Goal: Task Accomplishment & Management: Complete application form

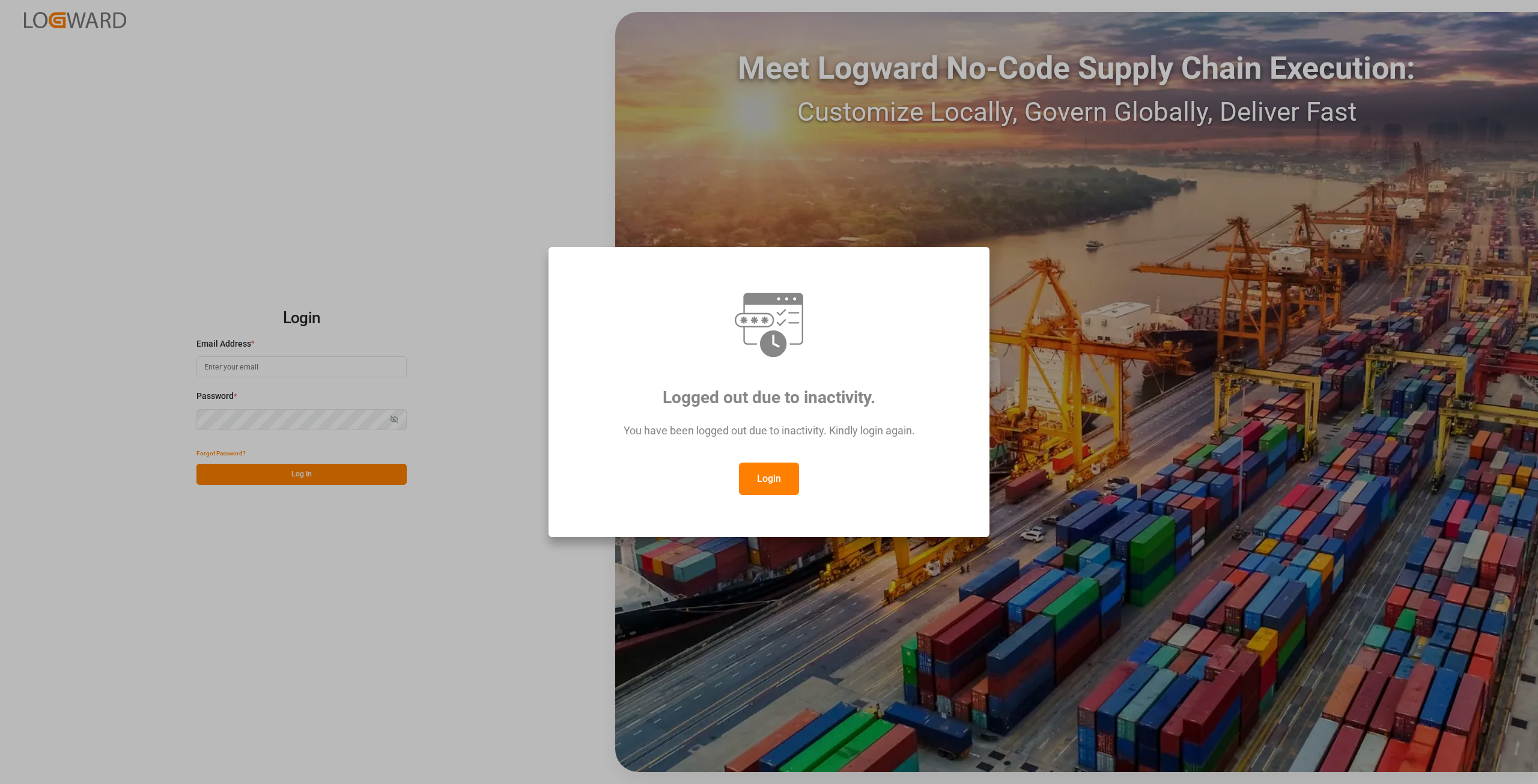
click at [771, 486] on button "Login" at bounding box center [769, 479] width 60 height 33
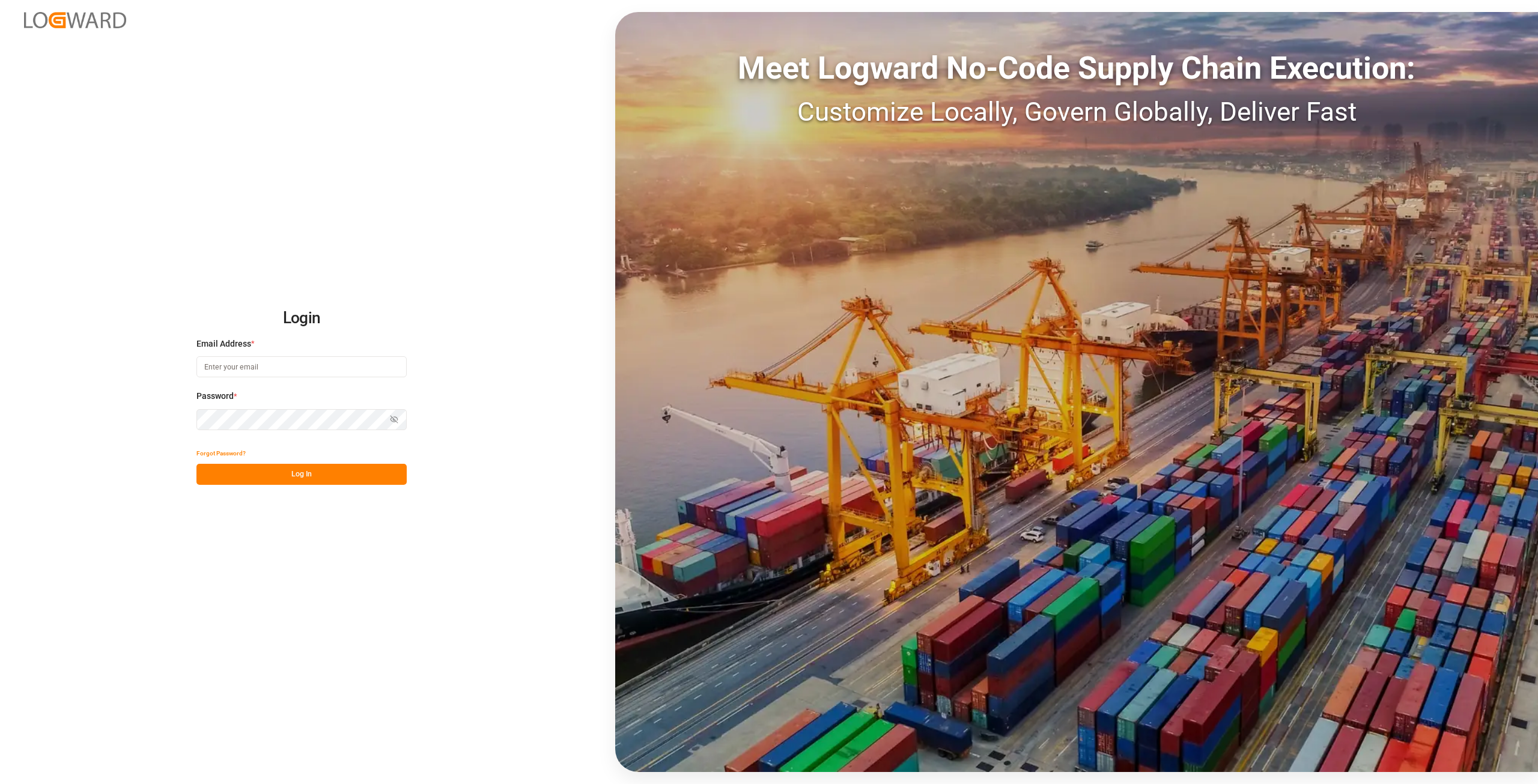
click at [353, 368] on input at bounding box center [302, 367] width 210 height 21
type input "[EMAIL_ADDRESS][DOMAIN_NAME]"
click at [355, 461] on div "Forgot Password?" at bounding box center [302, 454] width 210 height 21
click at [346, 478] on button "Log In" at bounding box center [302, 474] width 210 height 21
click at [397, 420] on icon "button" at bounding box center [396, 419] width 5 height 4
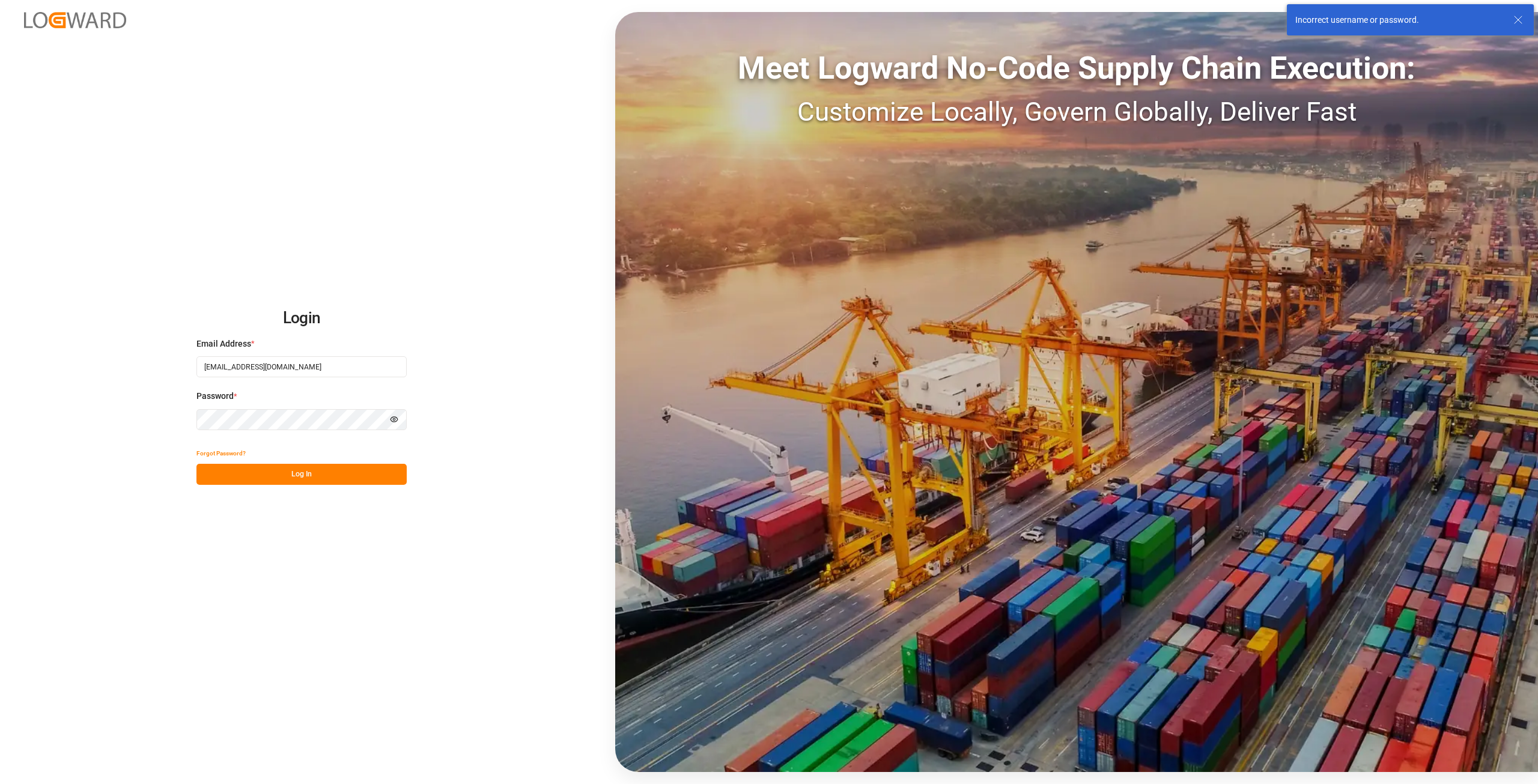
click at [0, 402] on div "Login Email Address * [EMAIL_ADDRESS][DOMAIN_NAME] Password * Hide password For…" at bounding box center [769, 392] width 1538 height 784
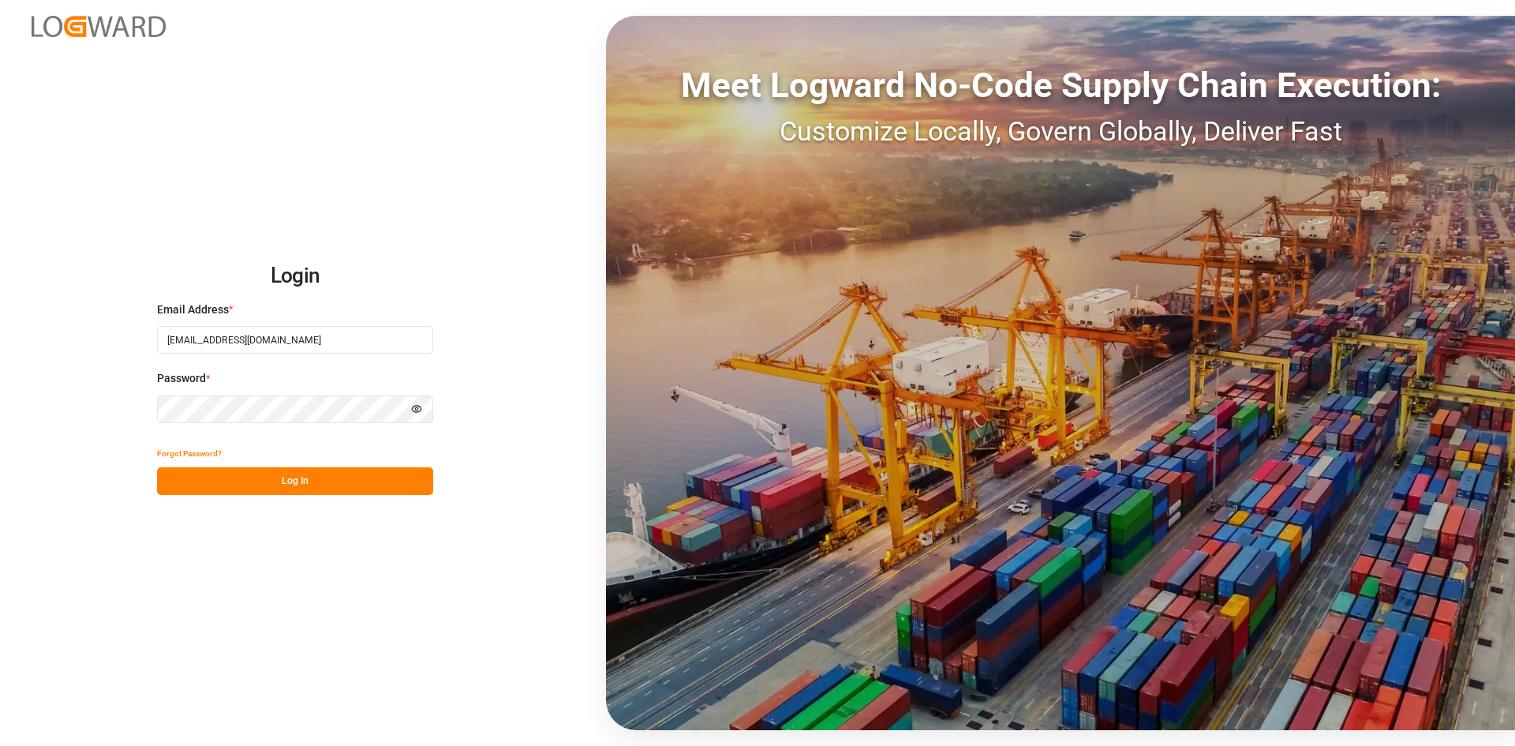
click at [0, 372] on html "Login Email Address * [EMAIL_ADDRESS][DOMAIN_NAME] Password * Hide password For…" at bounding box center [757, 373] width 1515 height 746
click at [304, 477] on button "Log In" at bounding box center [295, 481] width 276 height 28
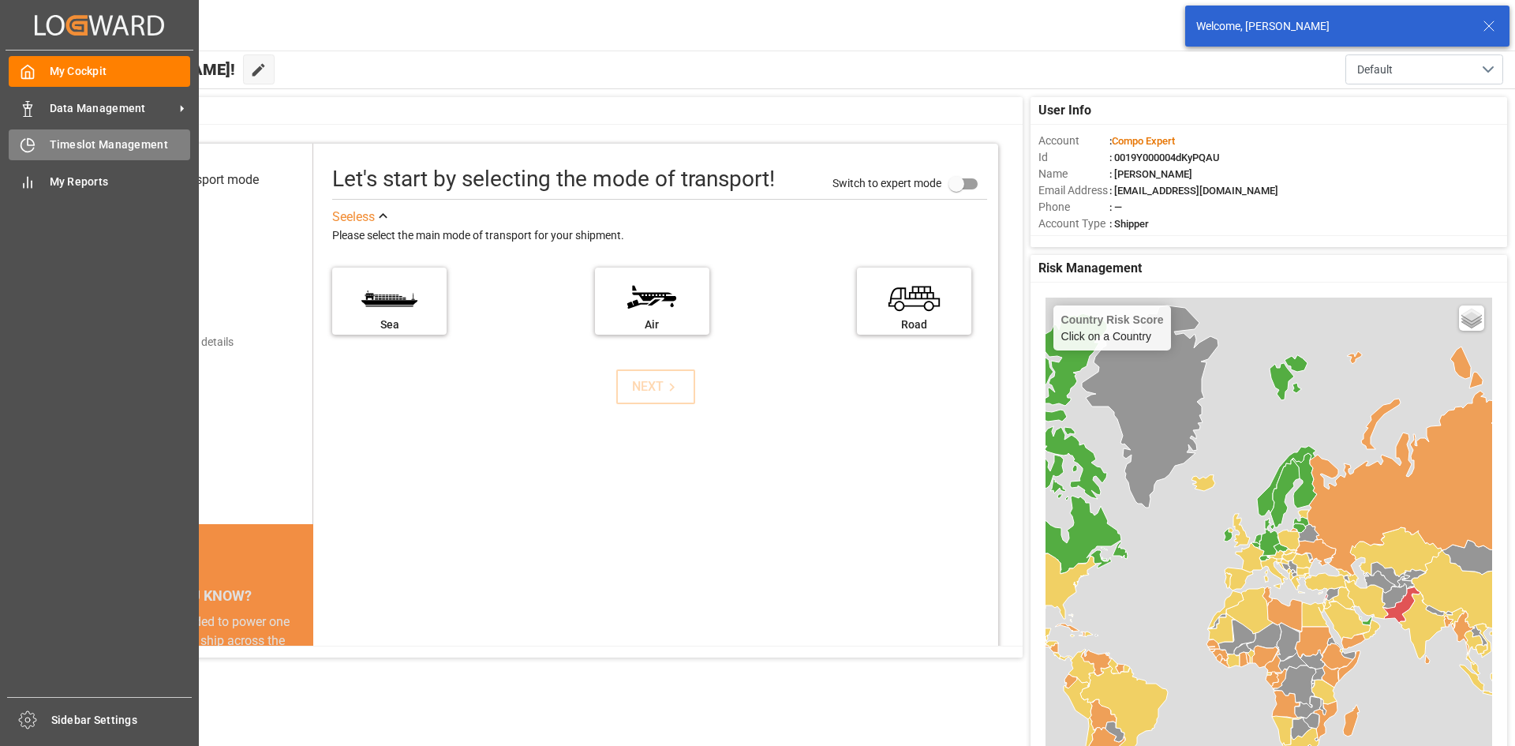
click at [47, 150] on div "Timeslot Management Timeslot Management" at bounding box center [99, 144] width 181 height 31
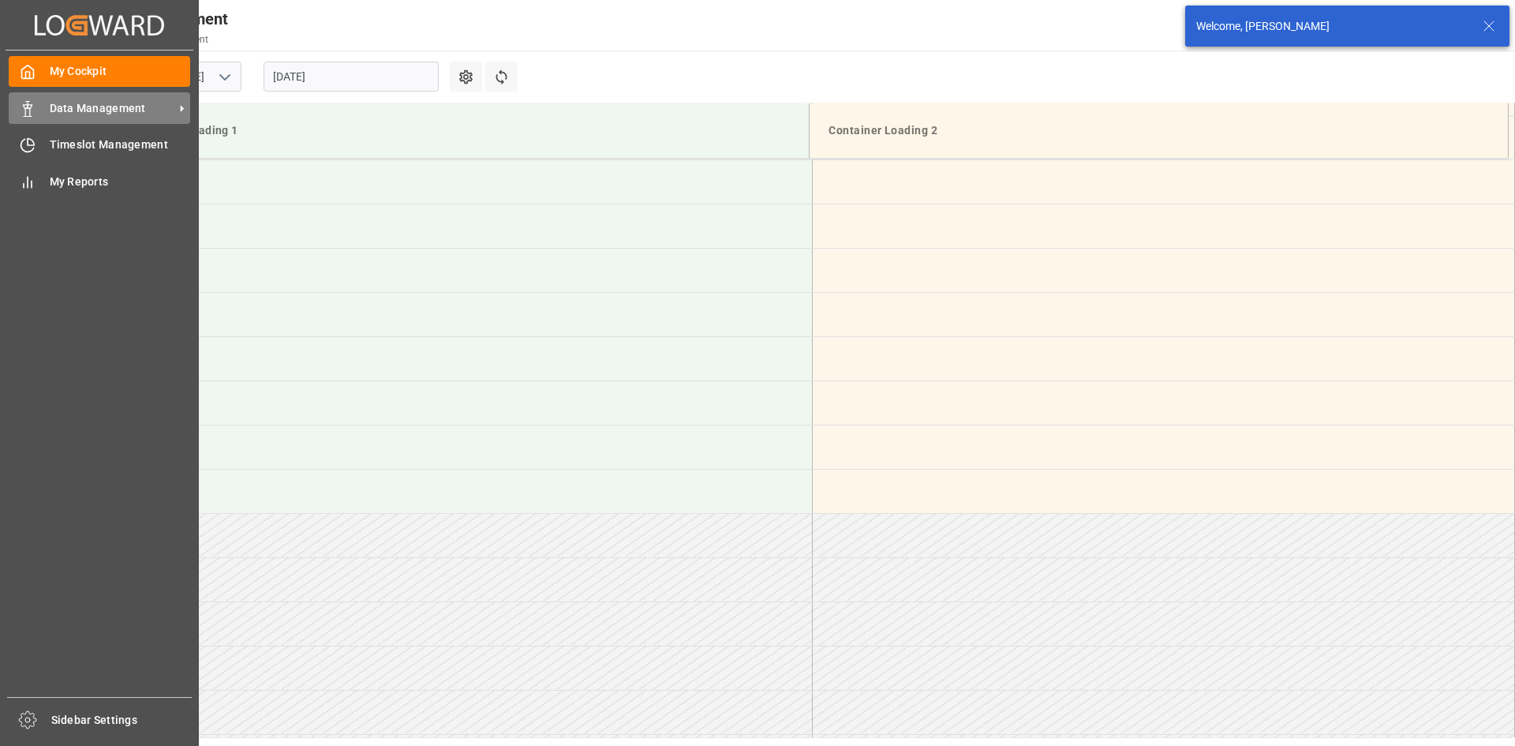
scroll to position [1315, 0]
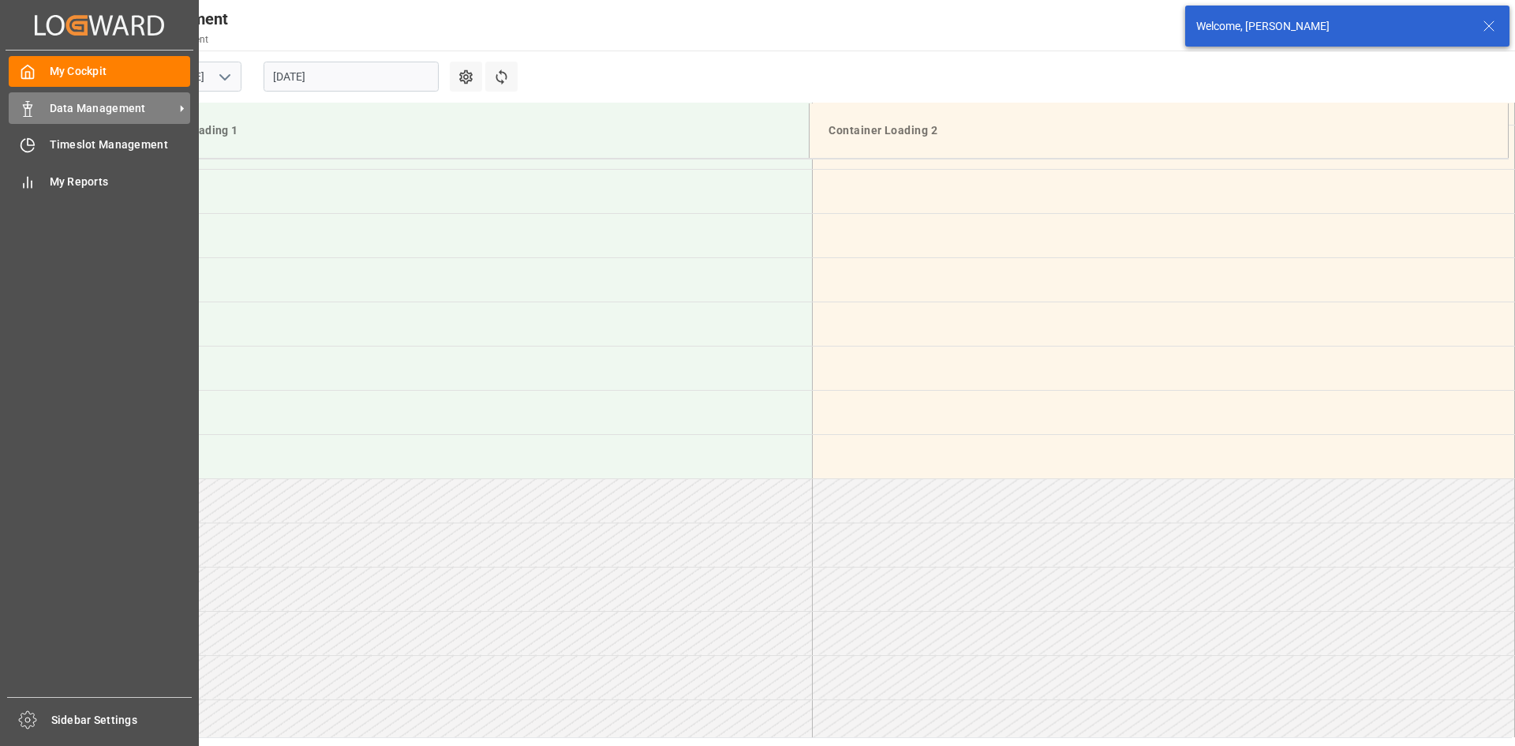
click at [118, 114] on span "Data Management" at bounding box center [112, 108] width 125 height 17
click at [70, 107] on span "Data Management" at bounding box center [112, 108] width 125 height 17
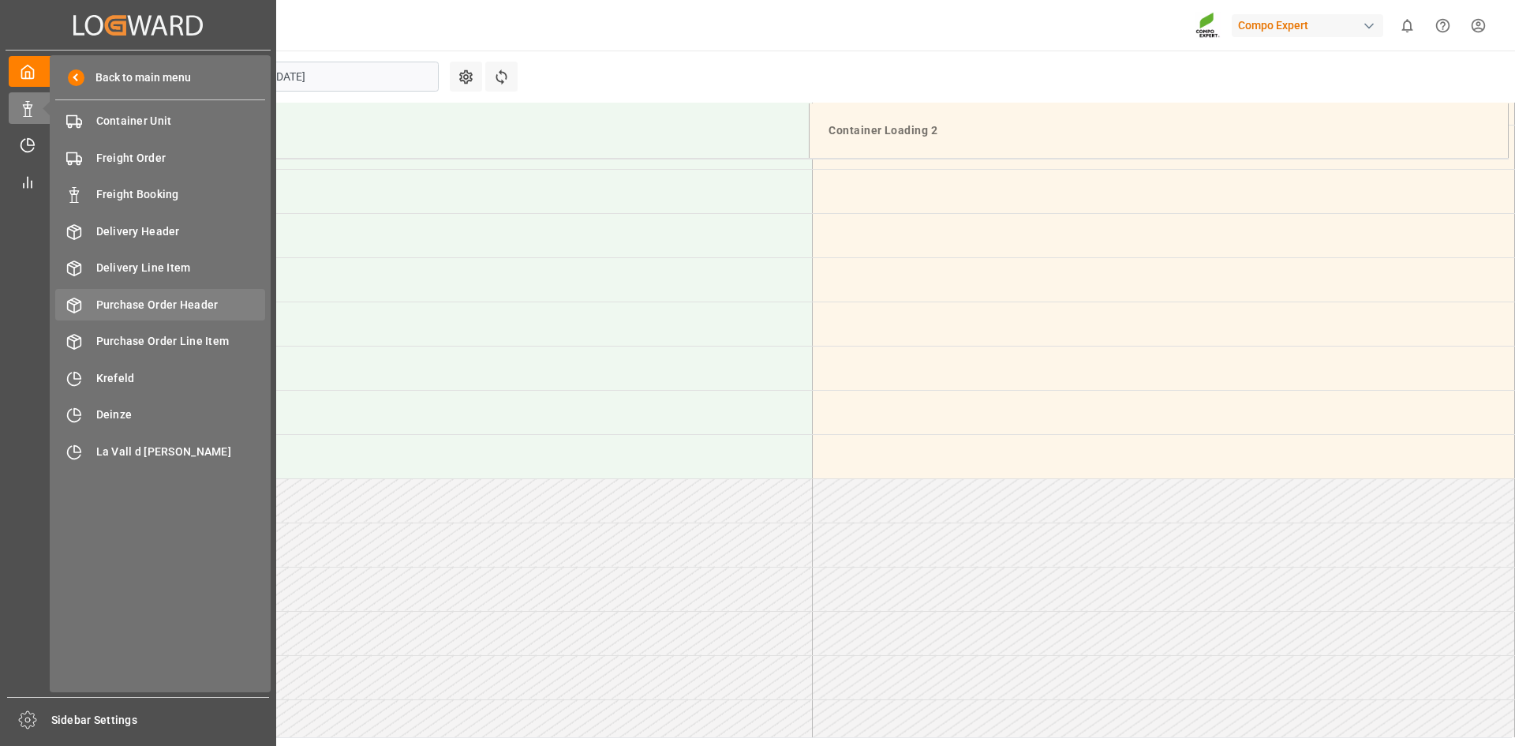
click at [177, 306] on span "Purchase Order Header" at bounding box center [181, 305] width 170 height 17
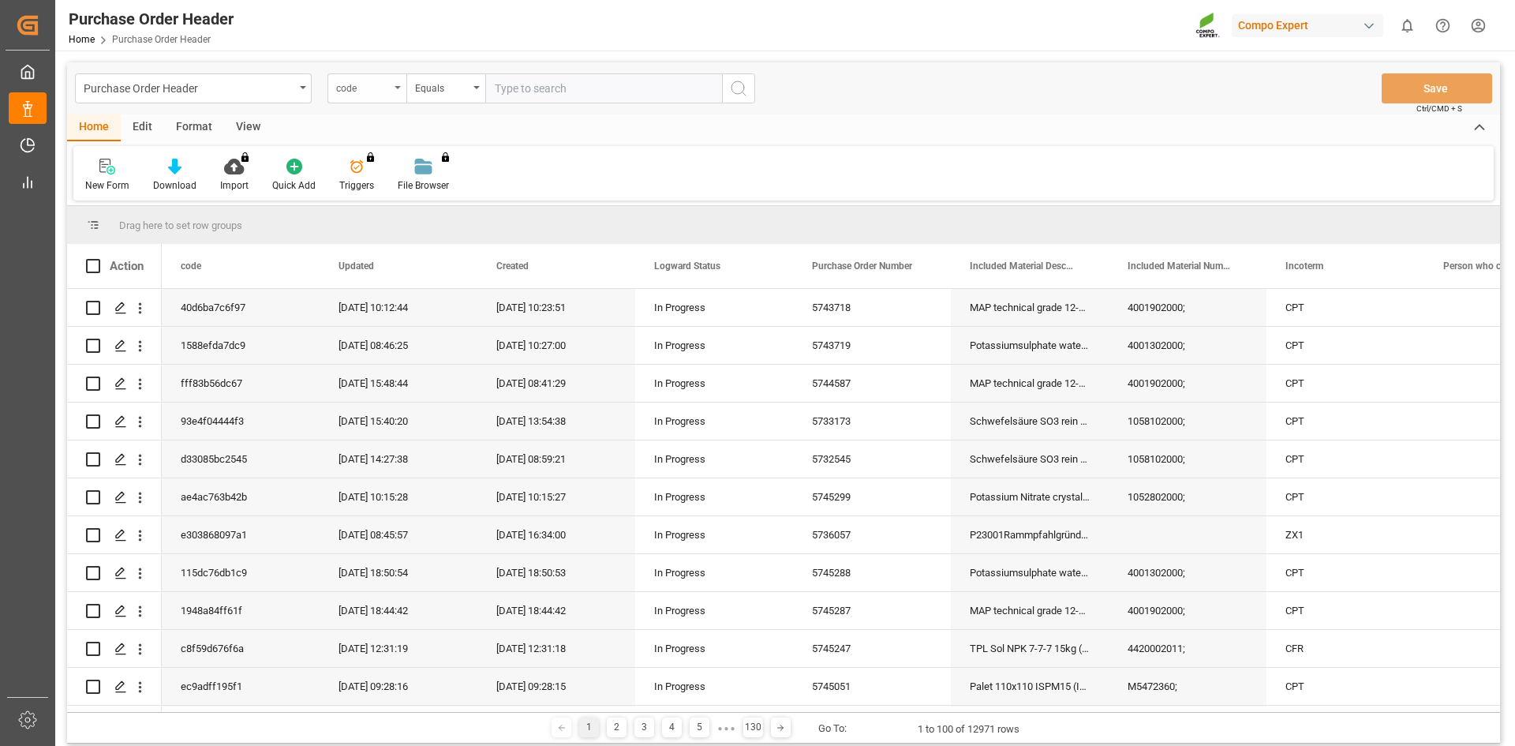
click at [356, 84] on div "code" at bounding box center [363, 86] width 54 height 18
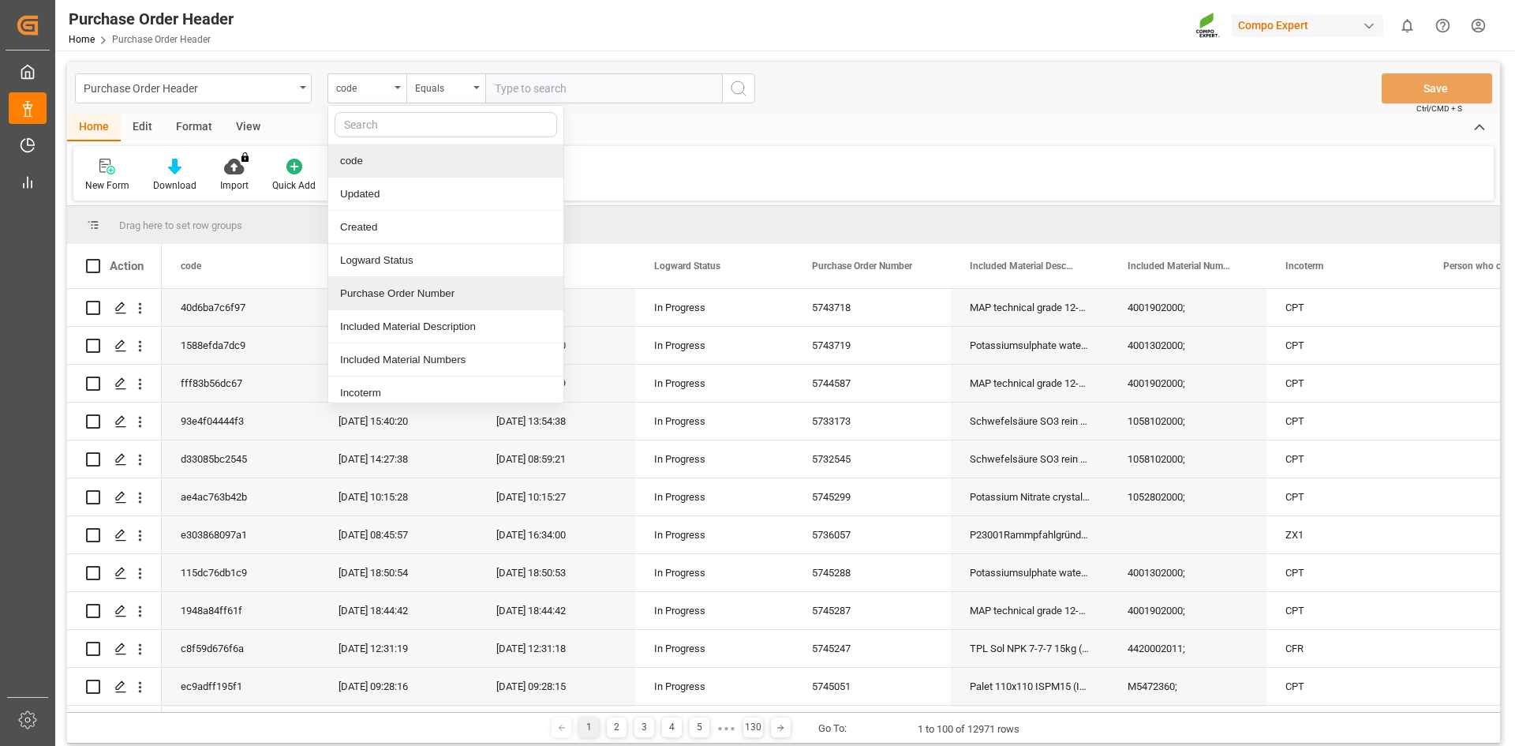
drag, startPoint x: 392, startPoint y: 300, endPoint x: 517, endPoint y: 152, distance: 193.2
click at [393, 299] on div "Purchase Order Number" at bounding box center [445, 293] width 235 height 33
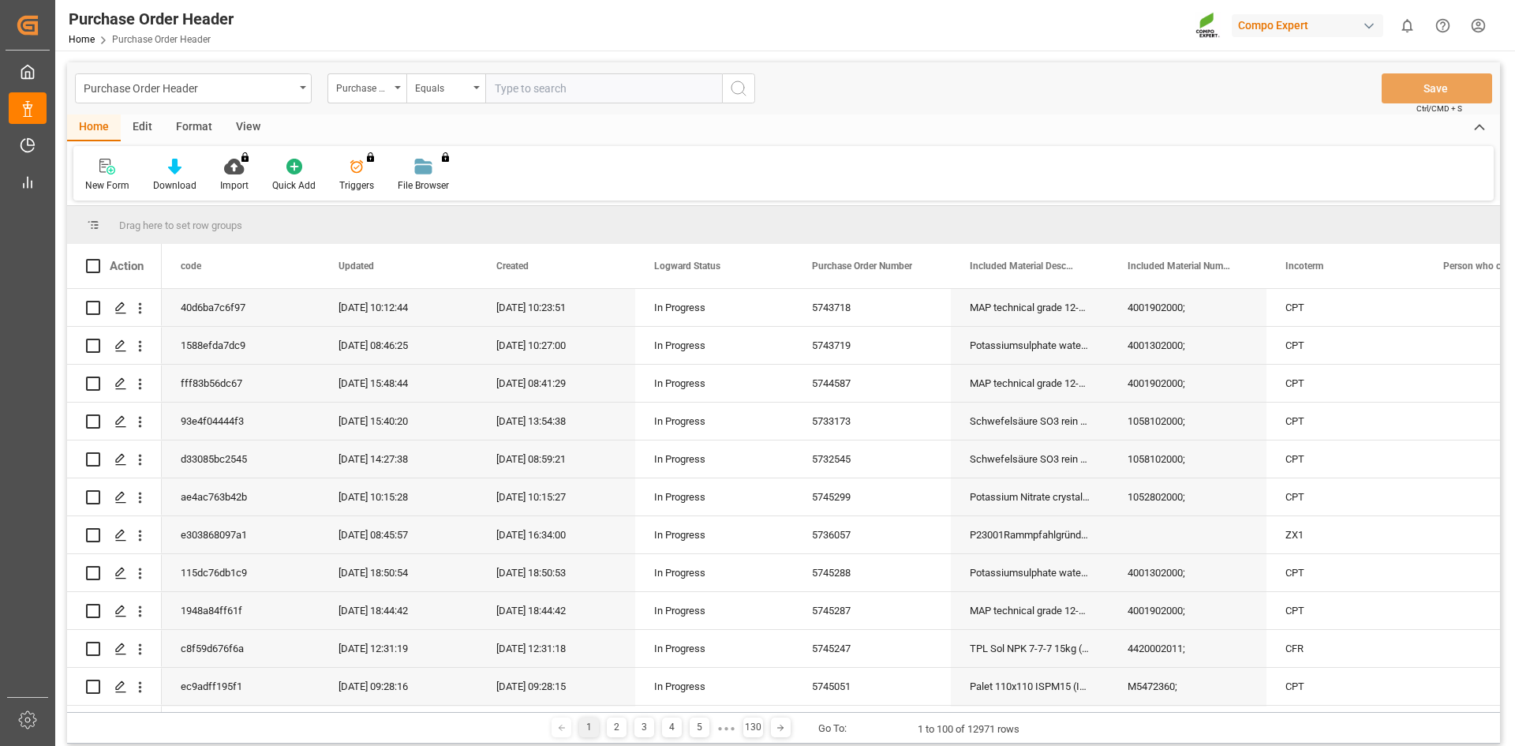
click at [541, 95] on input "text" at bounding box center [603, 88] width 237 height 30
paste input "5744591"
type input "5744591"
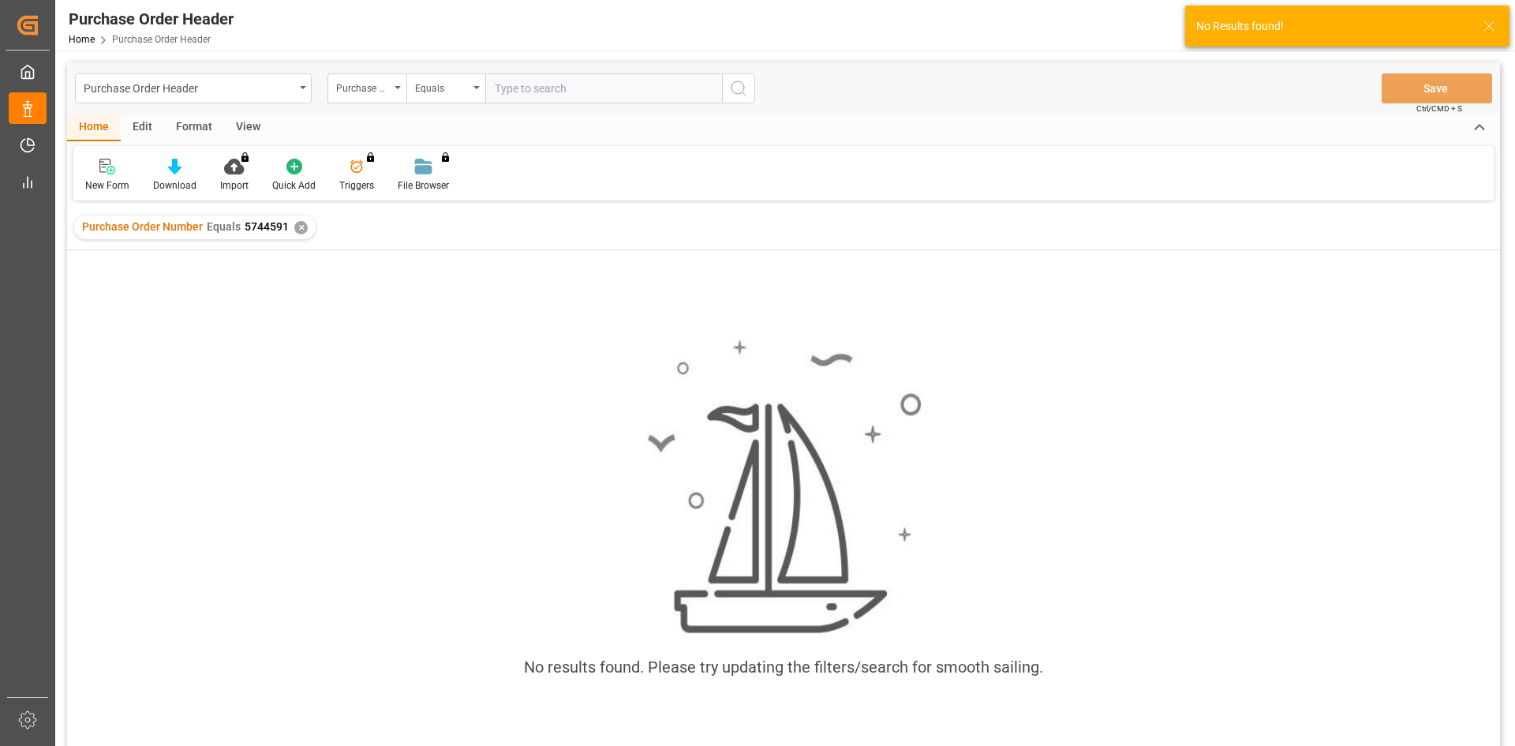
click at [296, 230] on div "✕" at bounding box center [300, 227] width 13 height 13
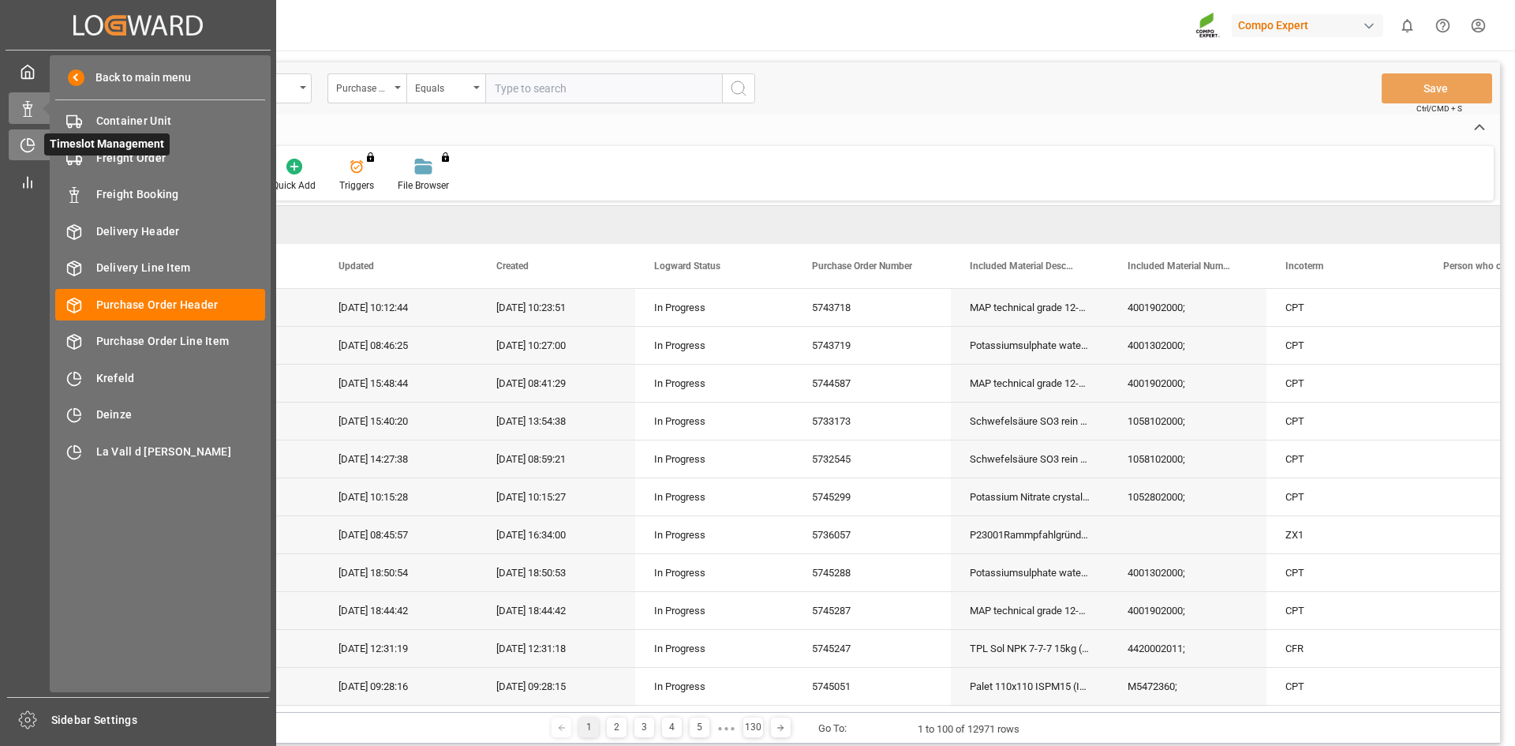
click at [29, 145] on icon at bounding box center [31, 142] width 6 height 6
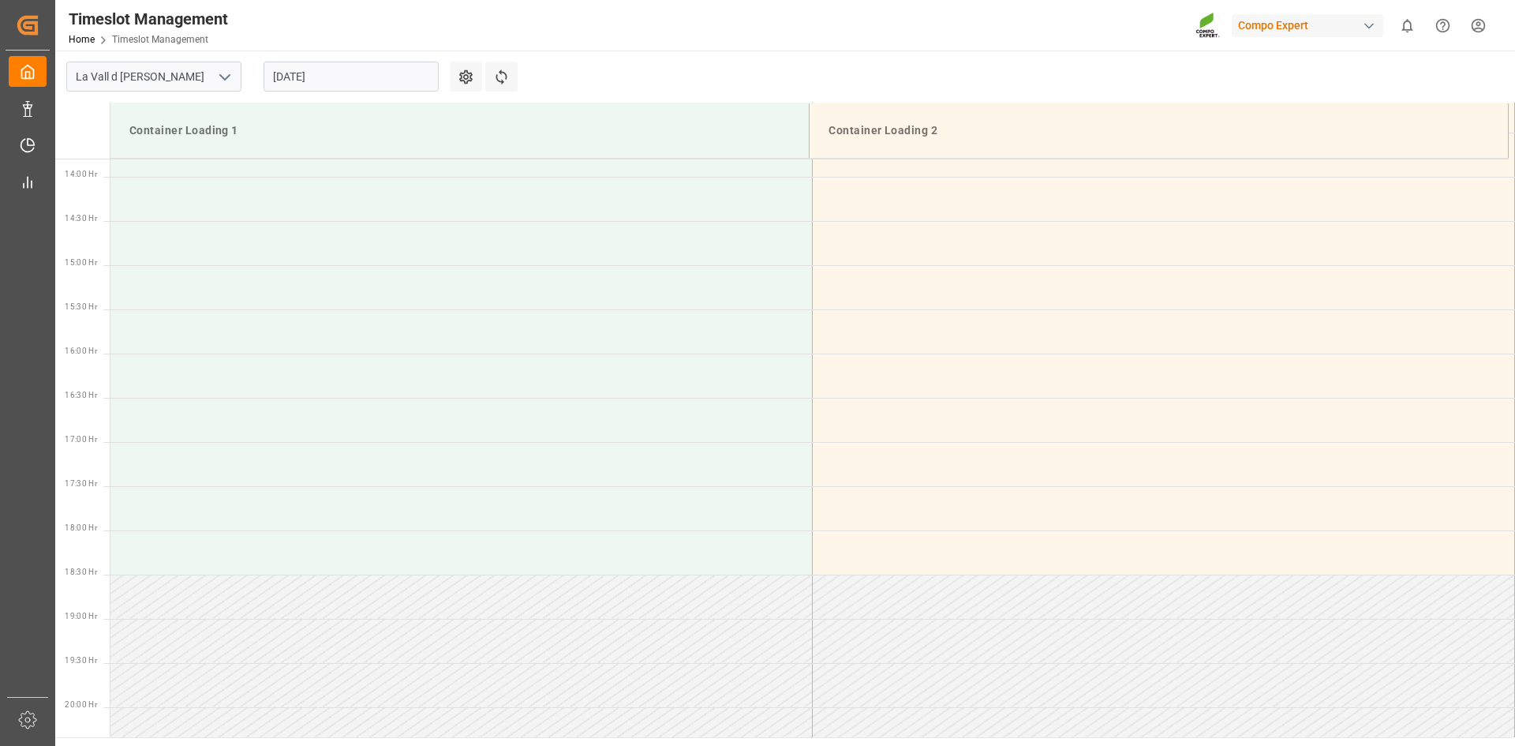
scroll to position [1315, 0]
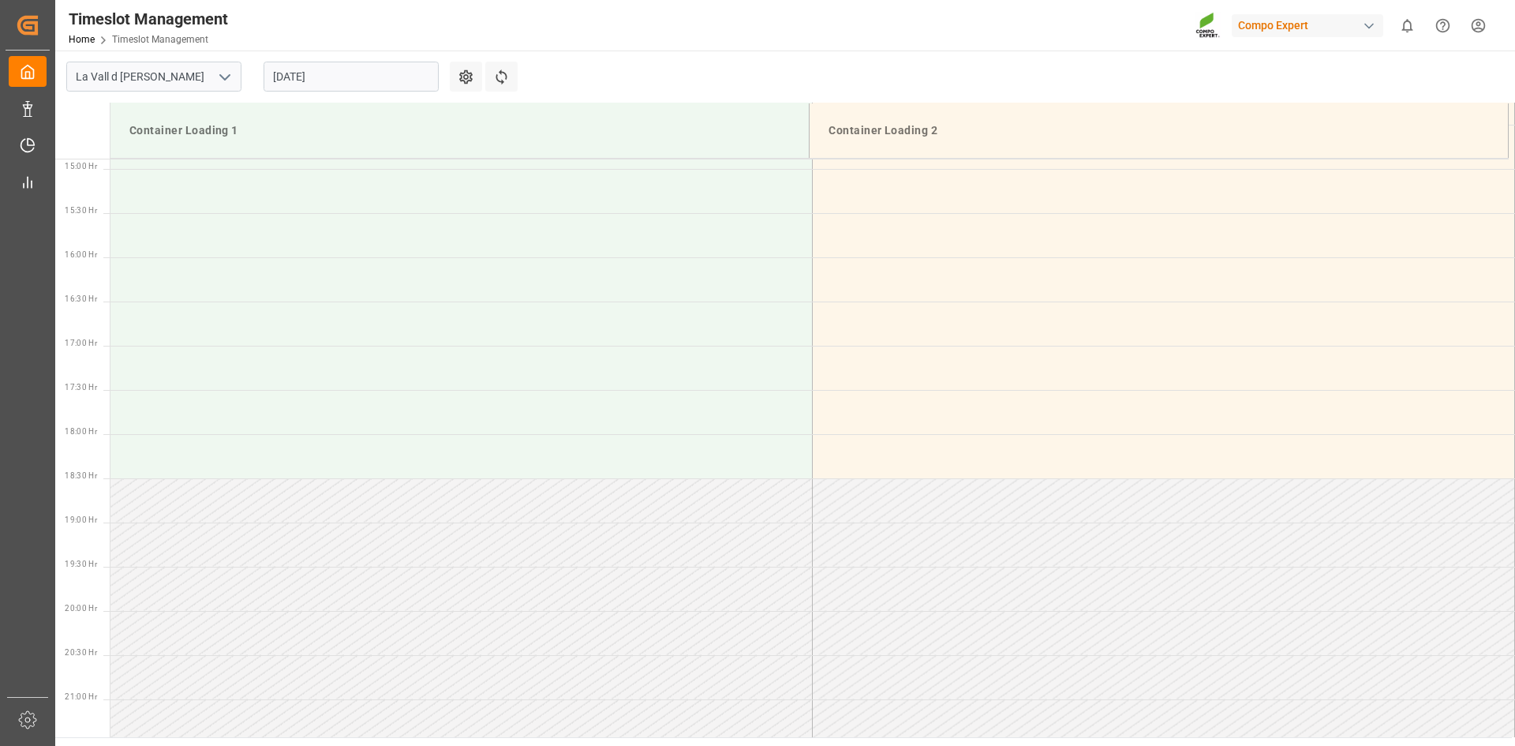
drag, startPoint x: 316, startPoint y: 71, endPoint x: 326, endPoint y: 76, distance: 10.6
click at [316, 70] on input "[DATE]" at bounding box center [351, 77] width 175 height 30
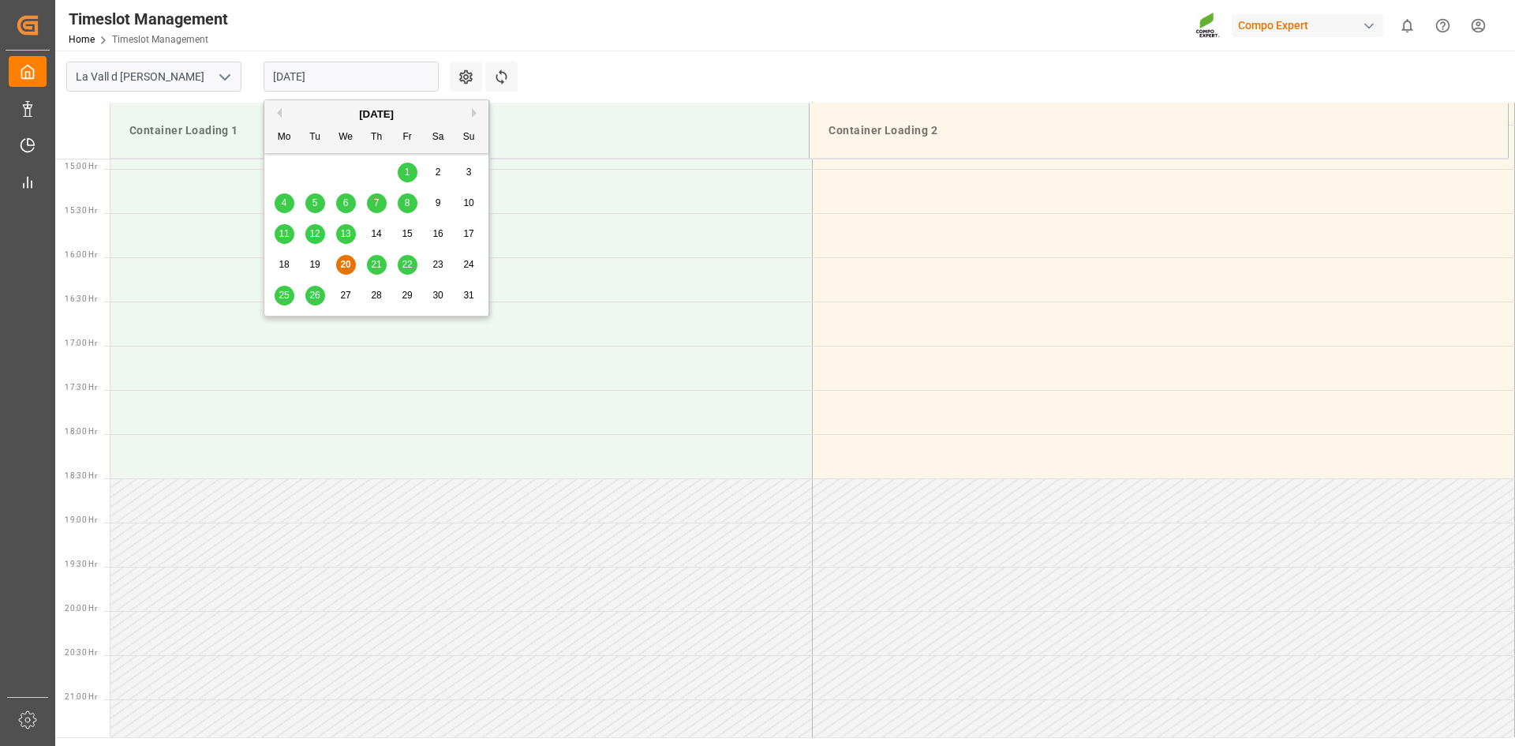
click at [402, 270] on span "22" at bounding box center [407, 264] width 10 height 11
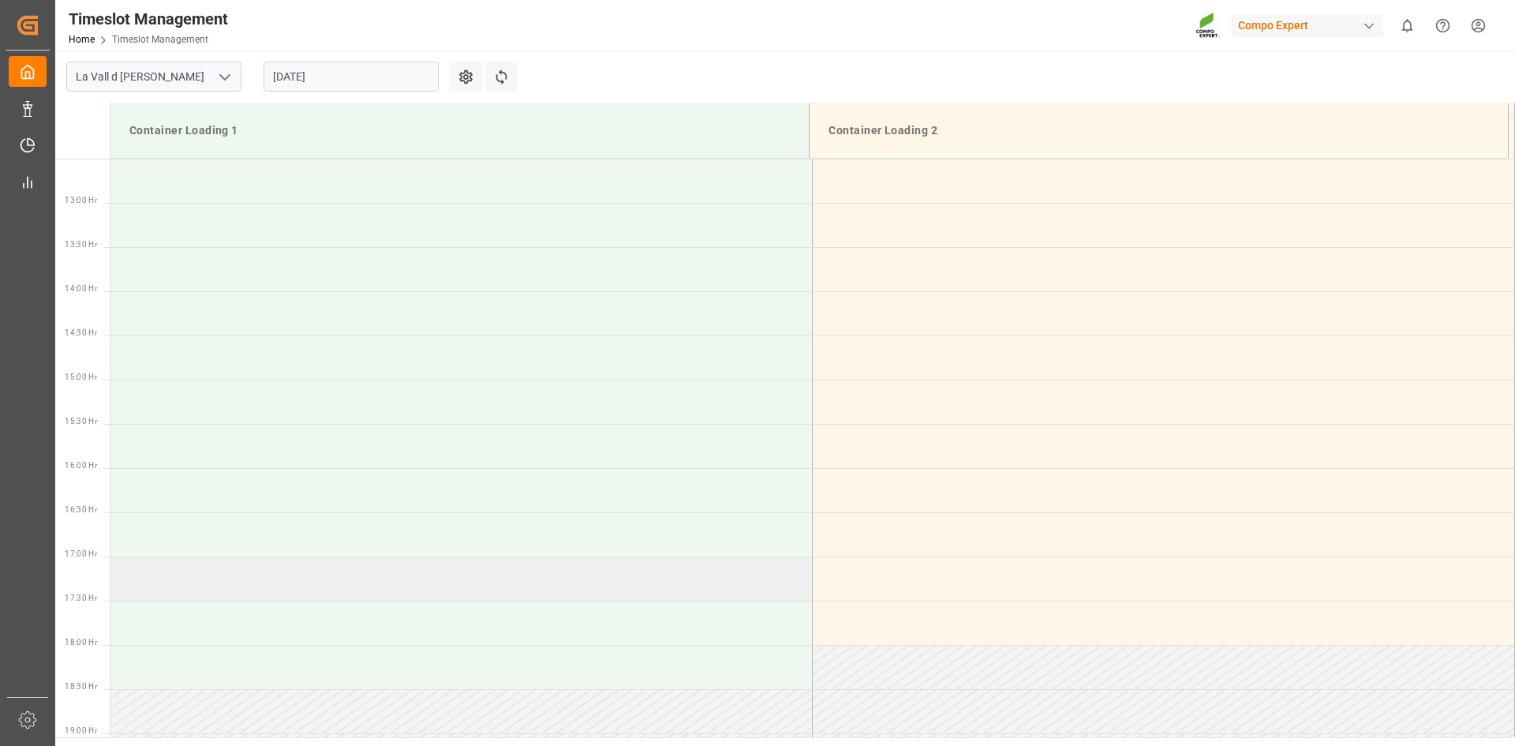
scroll to position [842, 0]
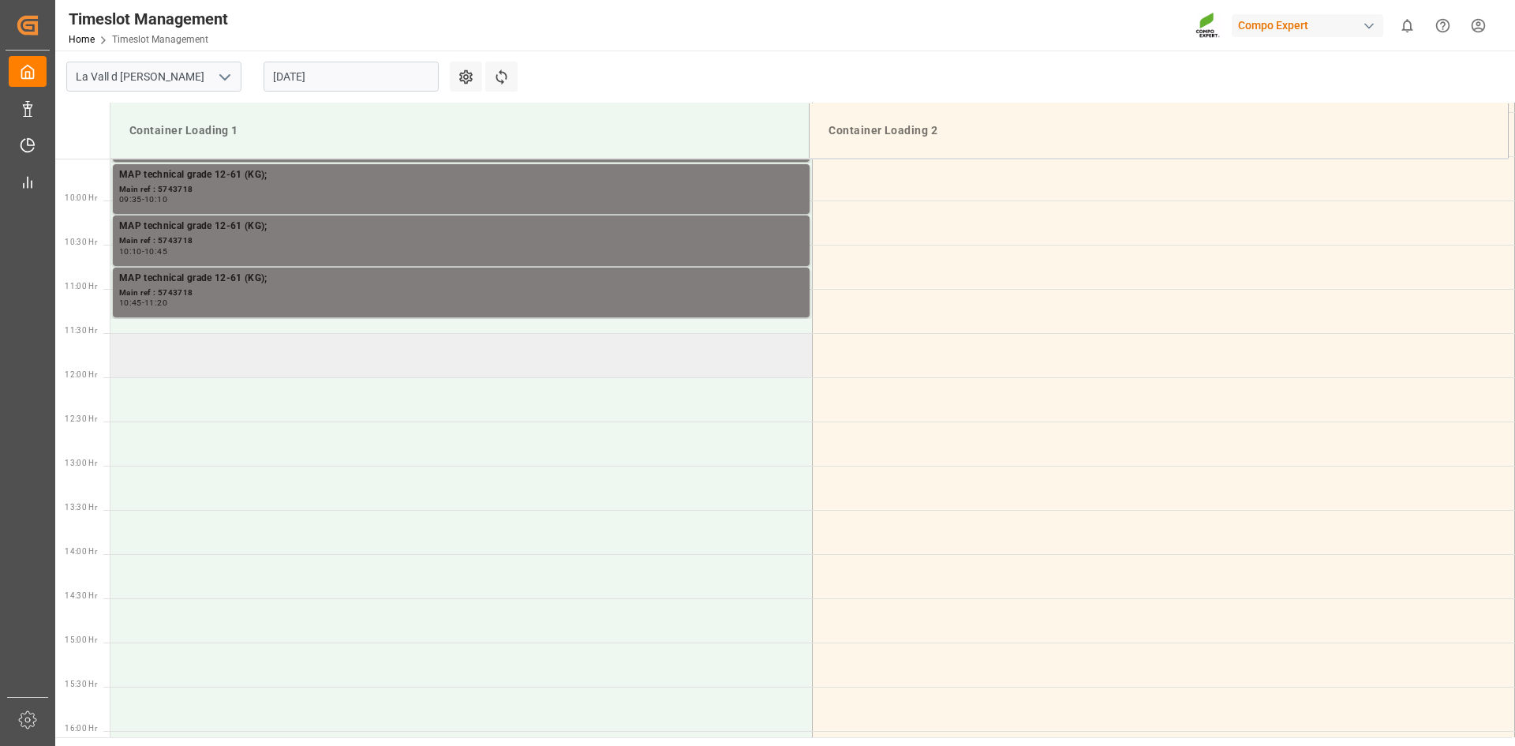
click at [174, 348] on td at bounding box center [461, 355] width 702 height 44
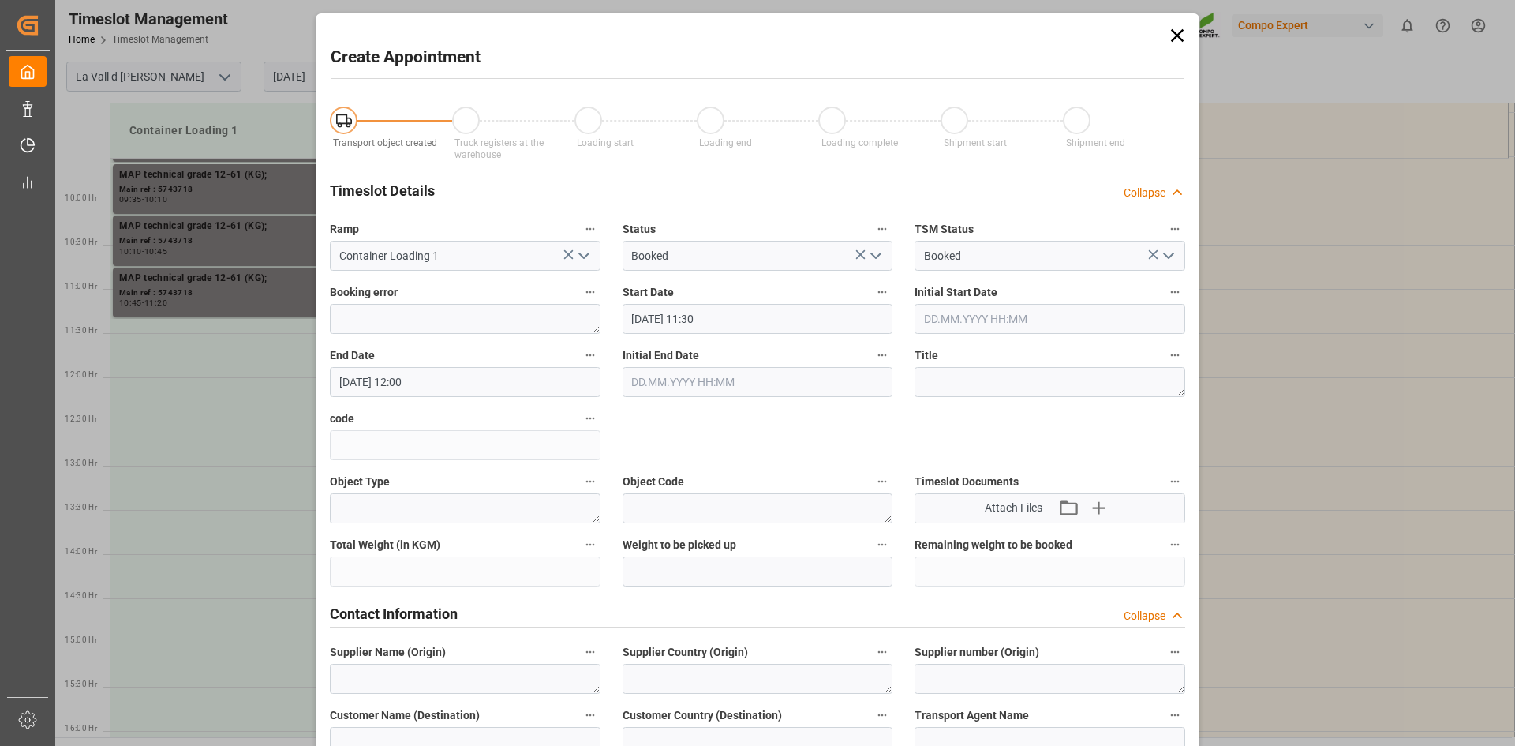
type input "[DATE] 11:30"
type input "[DATE] 12:00"
click at [717, 570] on input "text" at bounding box center [758, 571] width 271 height 30
type input "3"
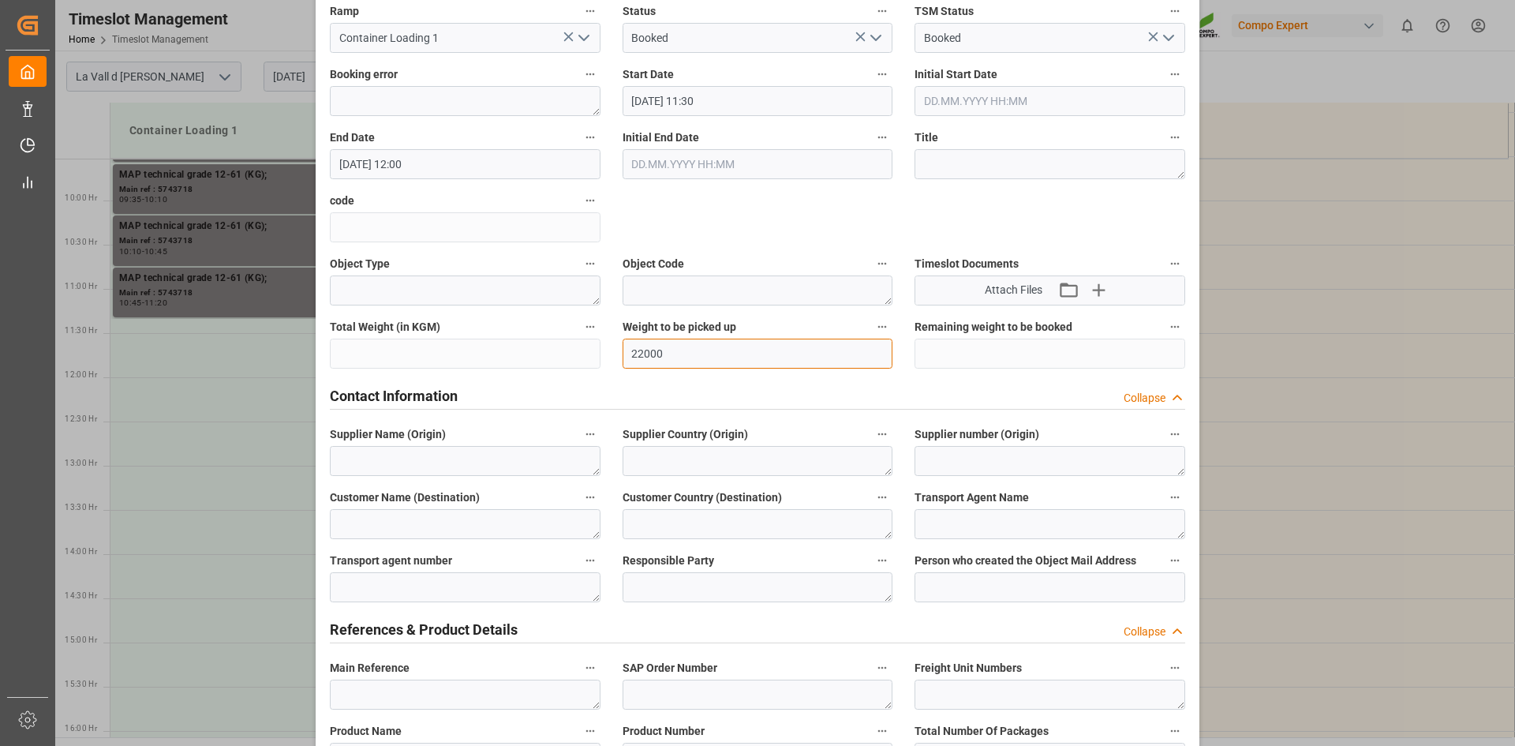
scroll to position [237, 0]
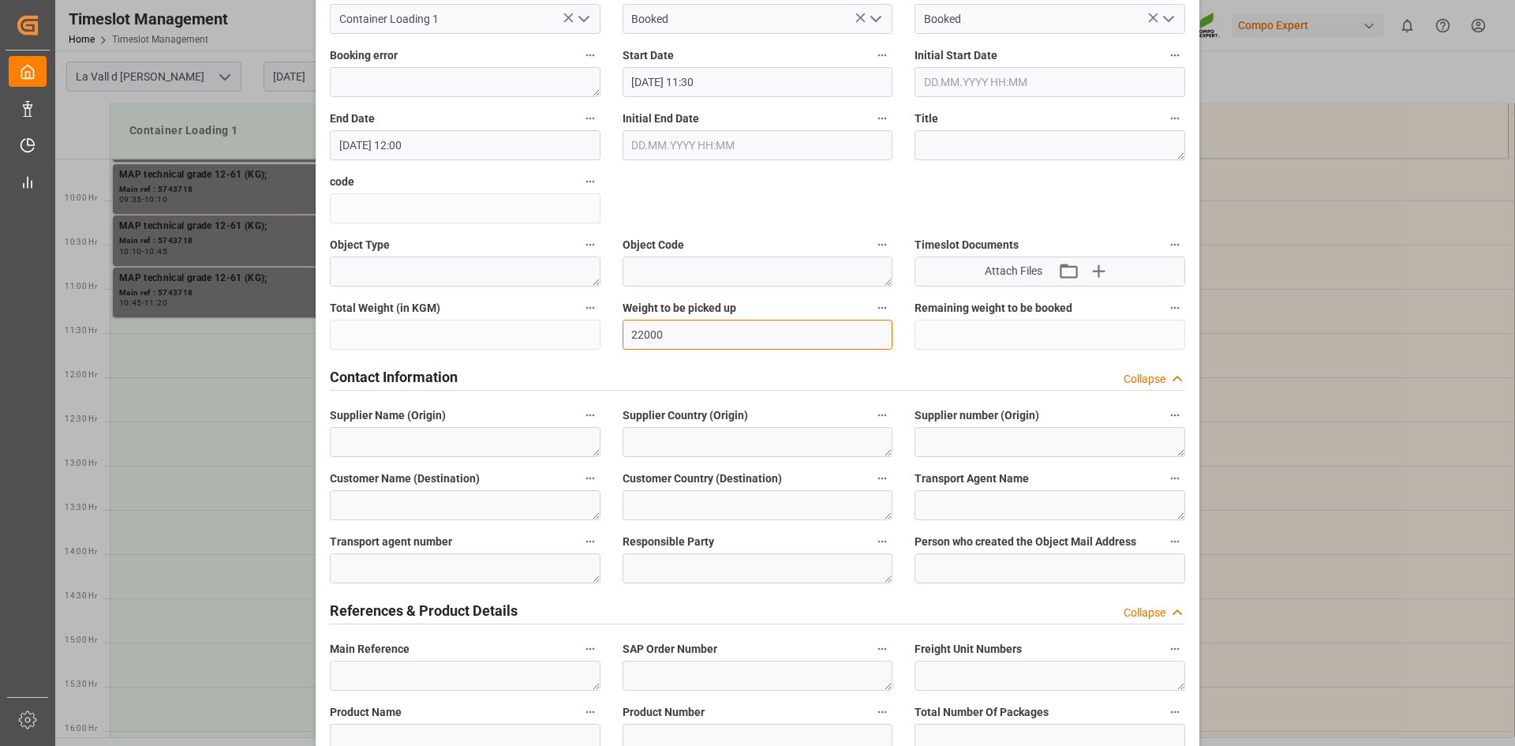
type input "22000"
click at [432, 445] on textarea at bounding box center [465, 442] width 271 height 30
type textarea "w"
type textarea "WITTH"
drag, startPoint x: 432, startPoint y: 445, endPoint x: 192, endPoint y: 444, distance: 239.9
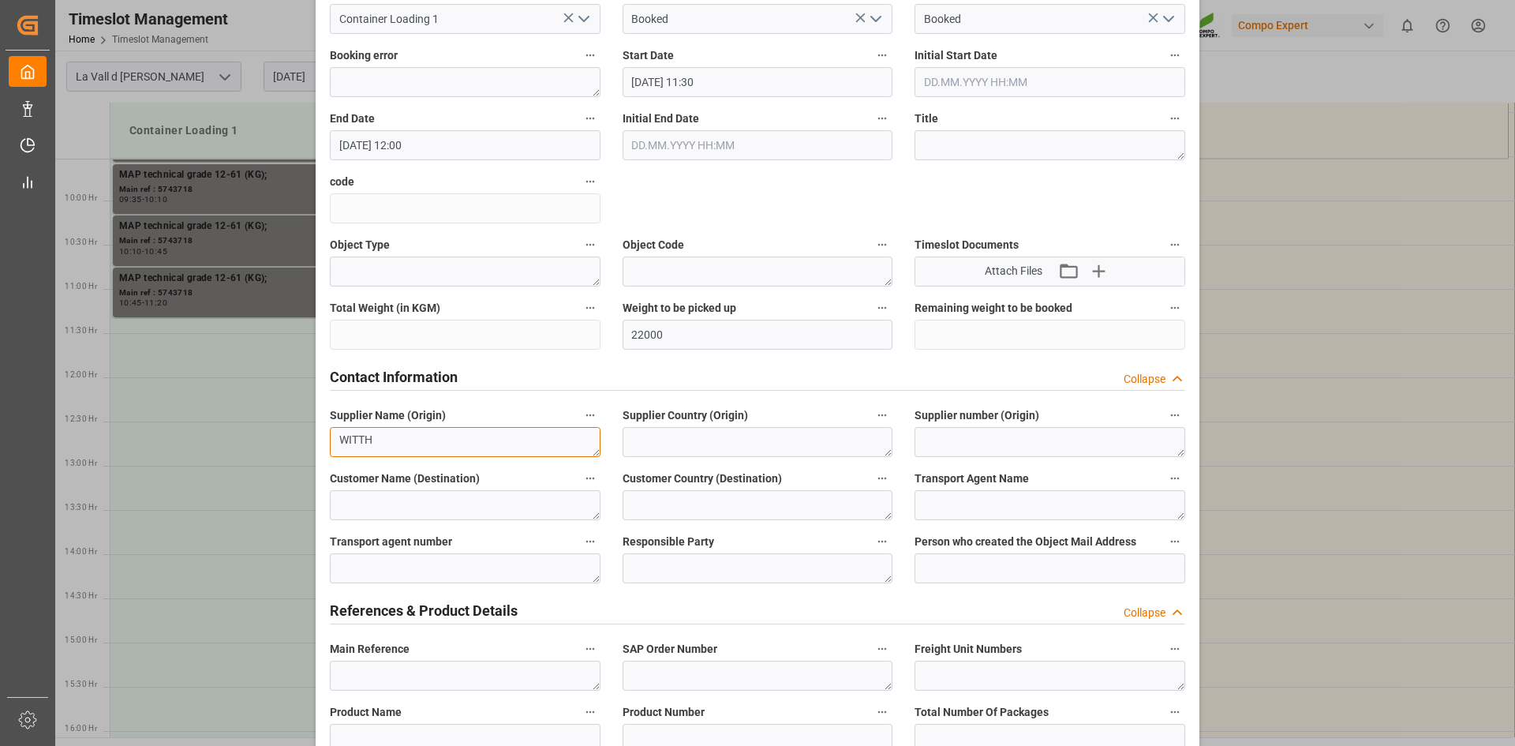
click at [192, 444] on div "Create Appointment Transport object created Truck registers at the warehouse Lo…" at bounding box center [757, 373] width 1515 height 746
click at [402, 667] on textarea at bounding box center [465, 675] width 271 height 30
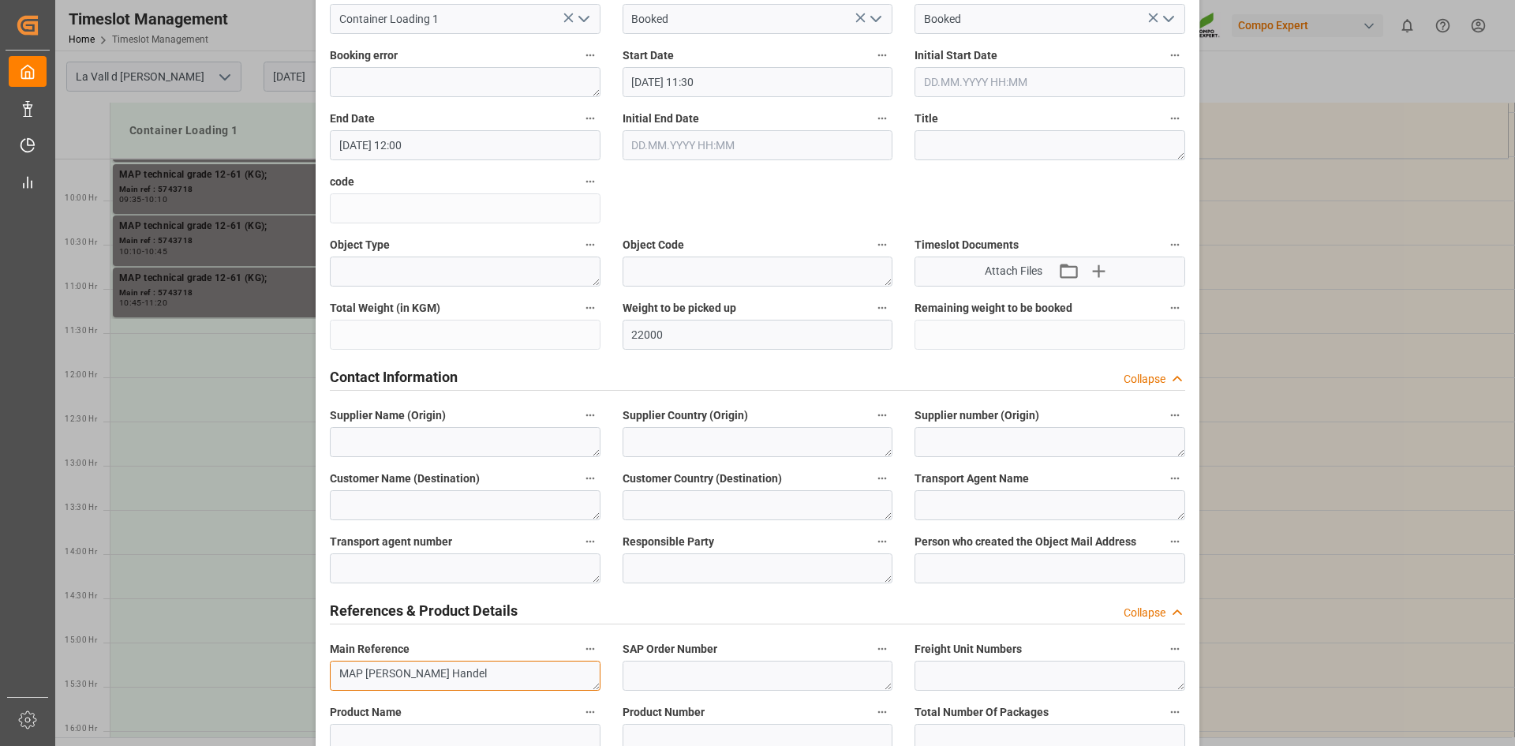
paste textarea "5744591"
drag, startPoint x: 490, startPoint y: 677, endPoint x: 244, endPoint y: 679, distance: 246.2
click at [244, 679] on div "Create Appointment Transport object created Truck registers at the warehouse Lo…" at bounding box center [757, 373] width 1515 height 746
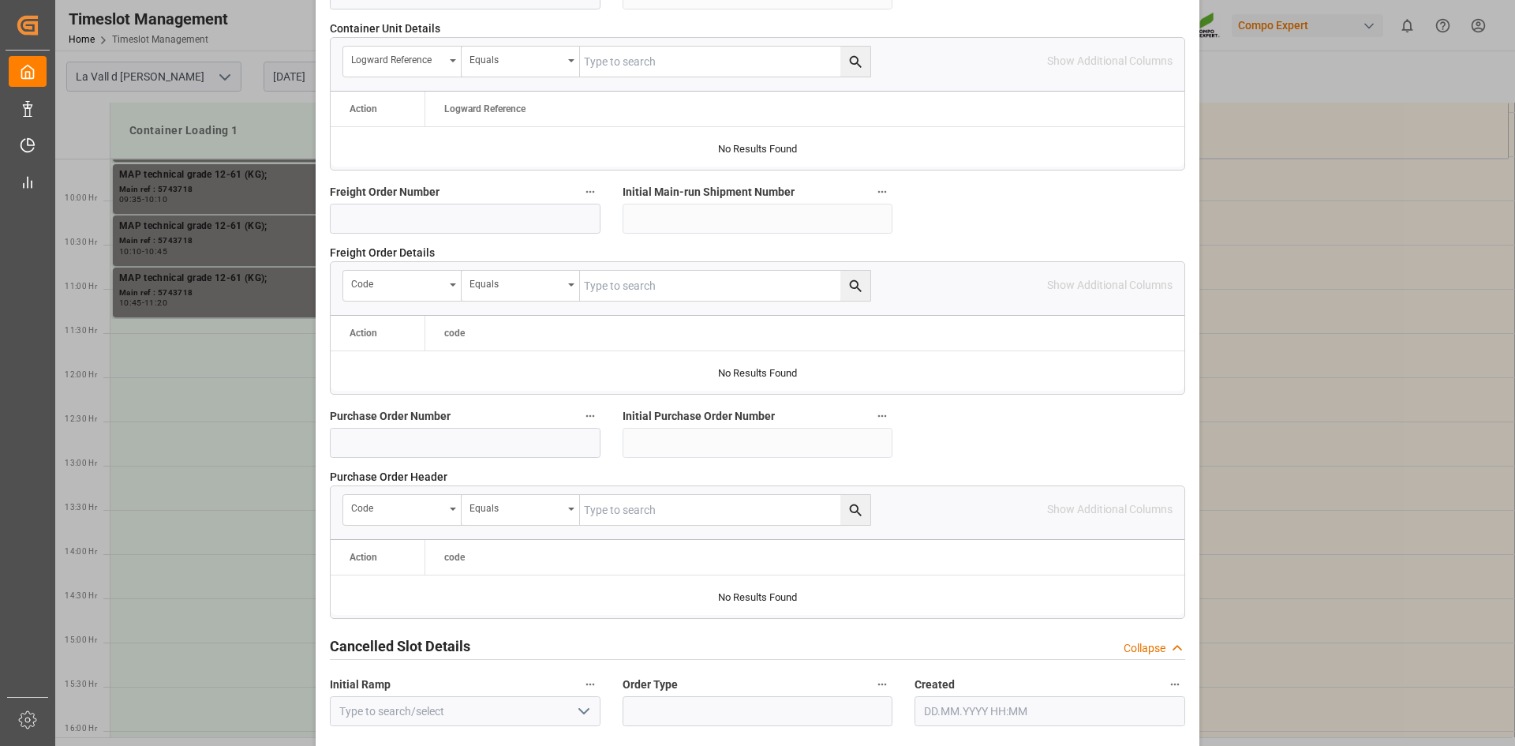
scroll to position [1444, 0]
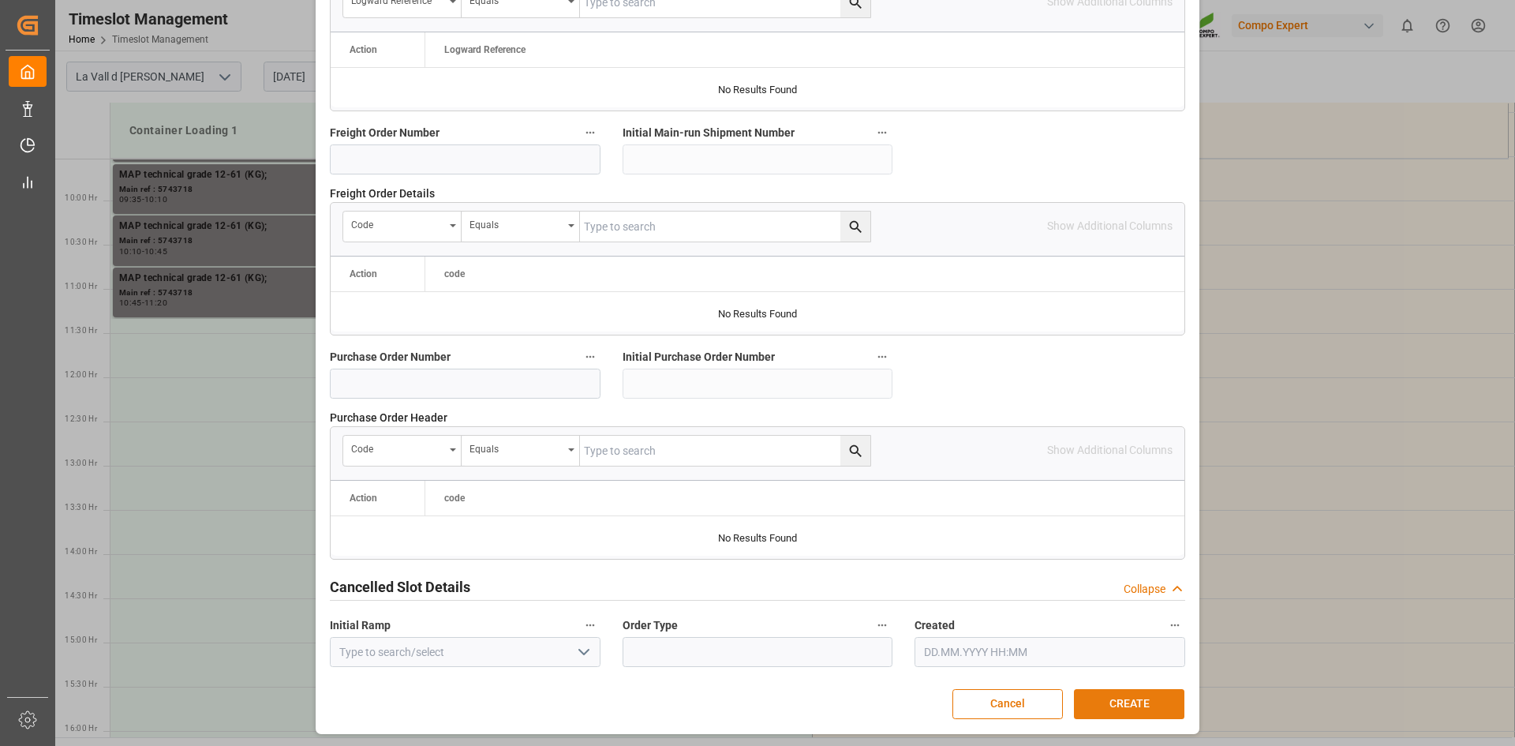
type textarea "MAP [PERSON_NAME] Handel 5744591"
click at [1120, 708] on button "CREATE" at bounding box center [1129, 704] width 110 height 30
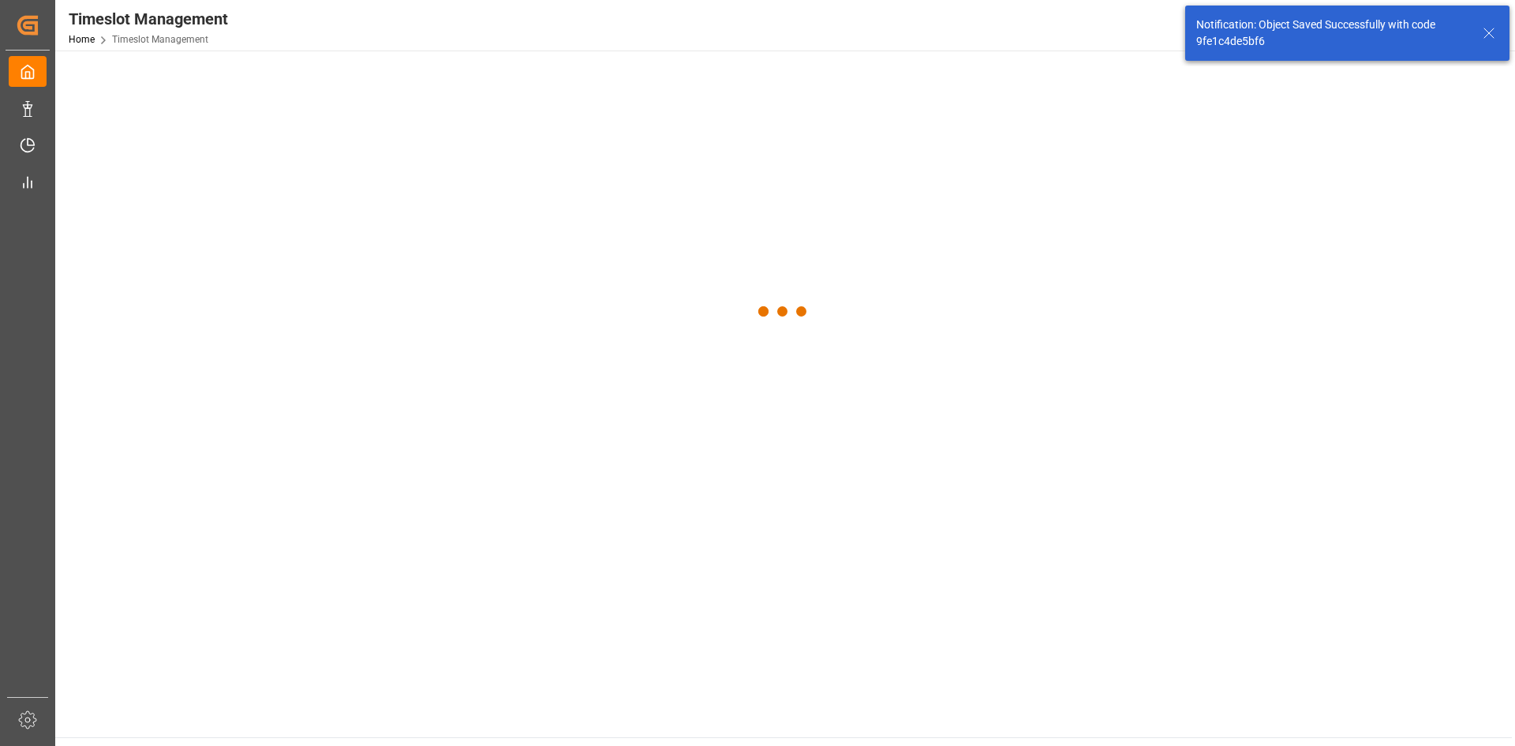
click at [1134, 702] on main at bounding box center [783, 393] width 1457 height 686
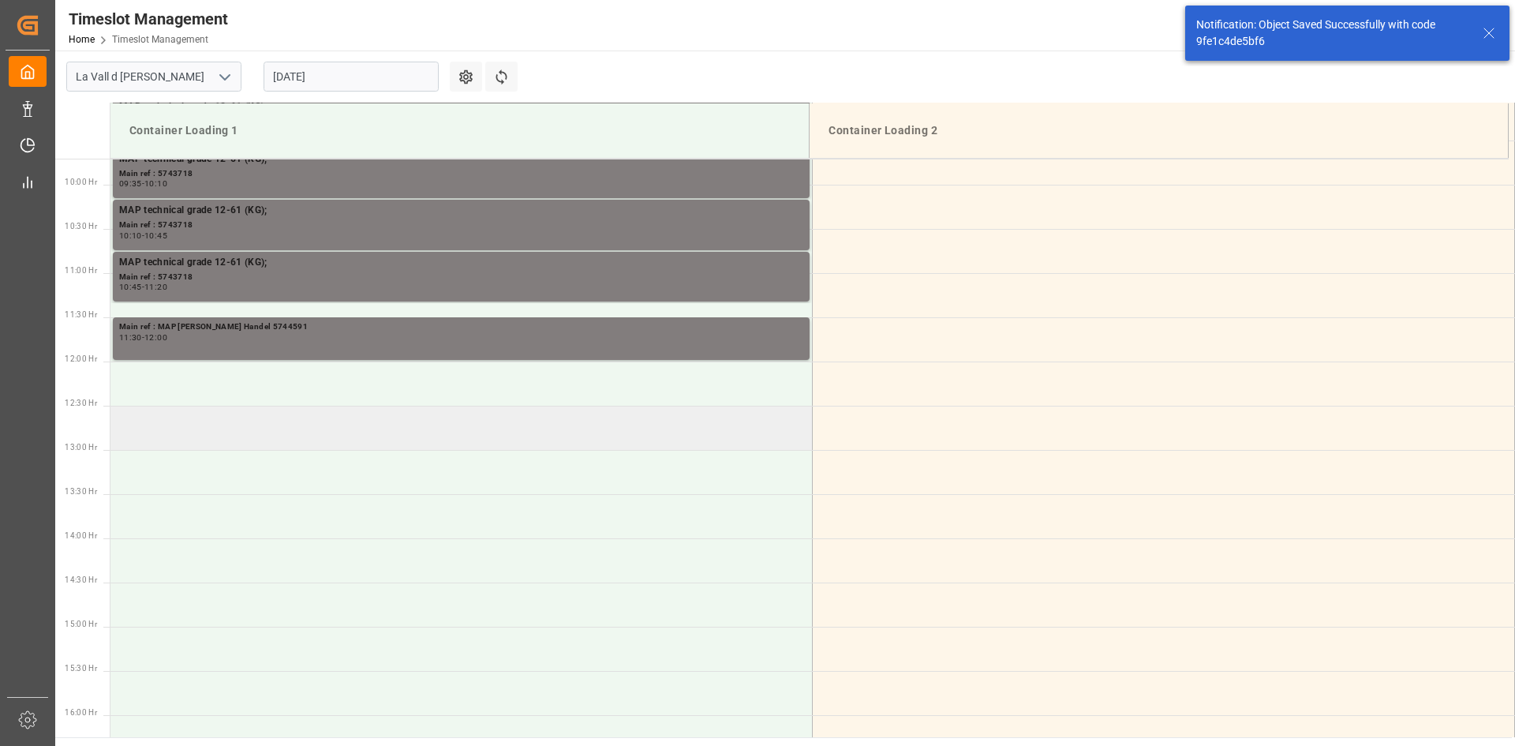
scroll to position [873, 0]
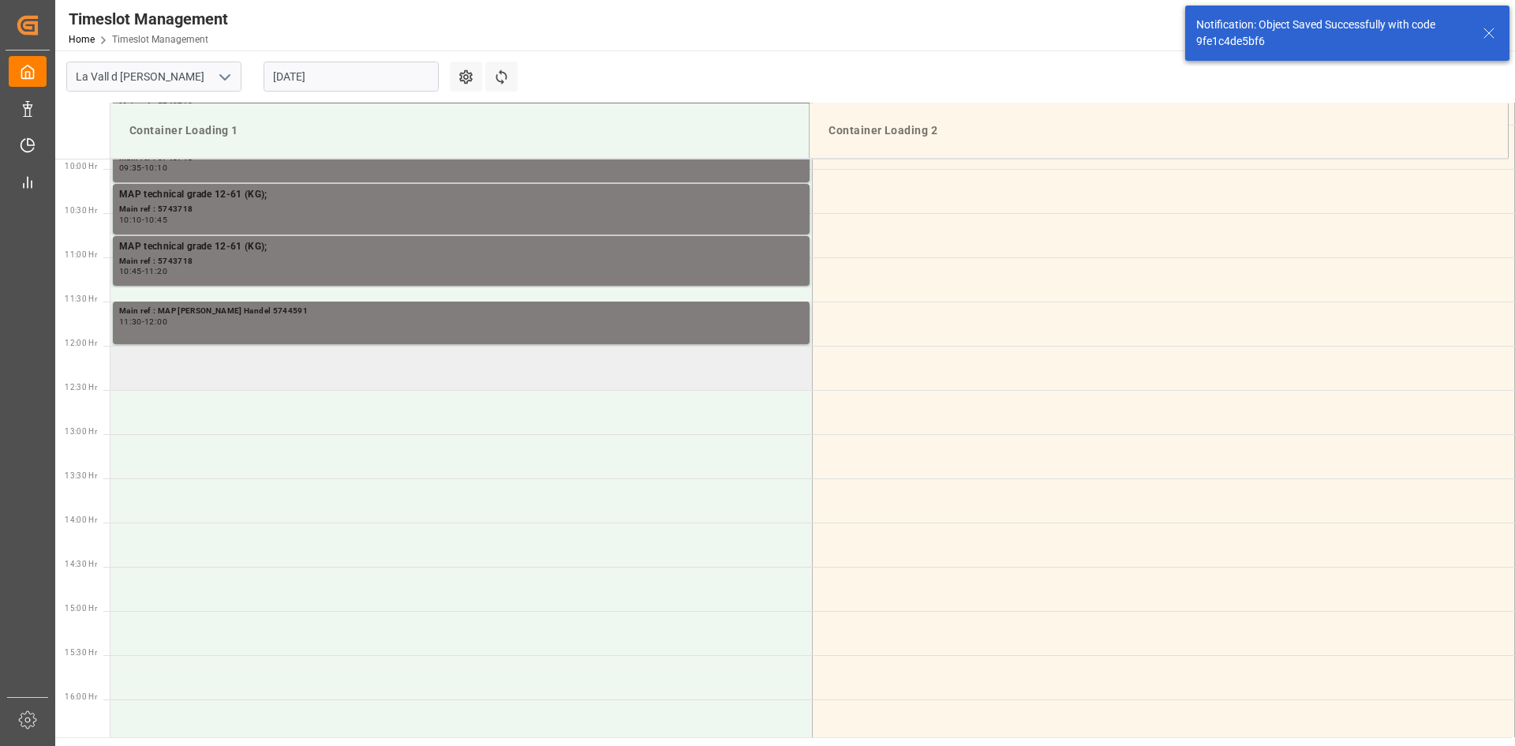
click at [192, 357] on td at bounding box center [461, 368] width 702 height 44
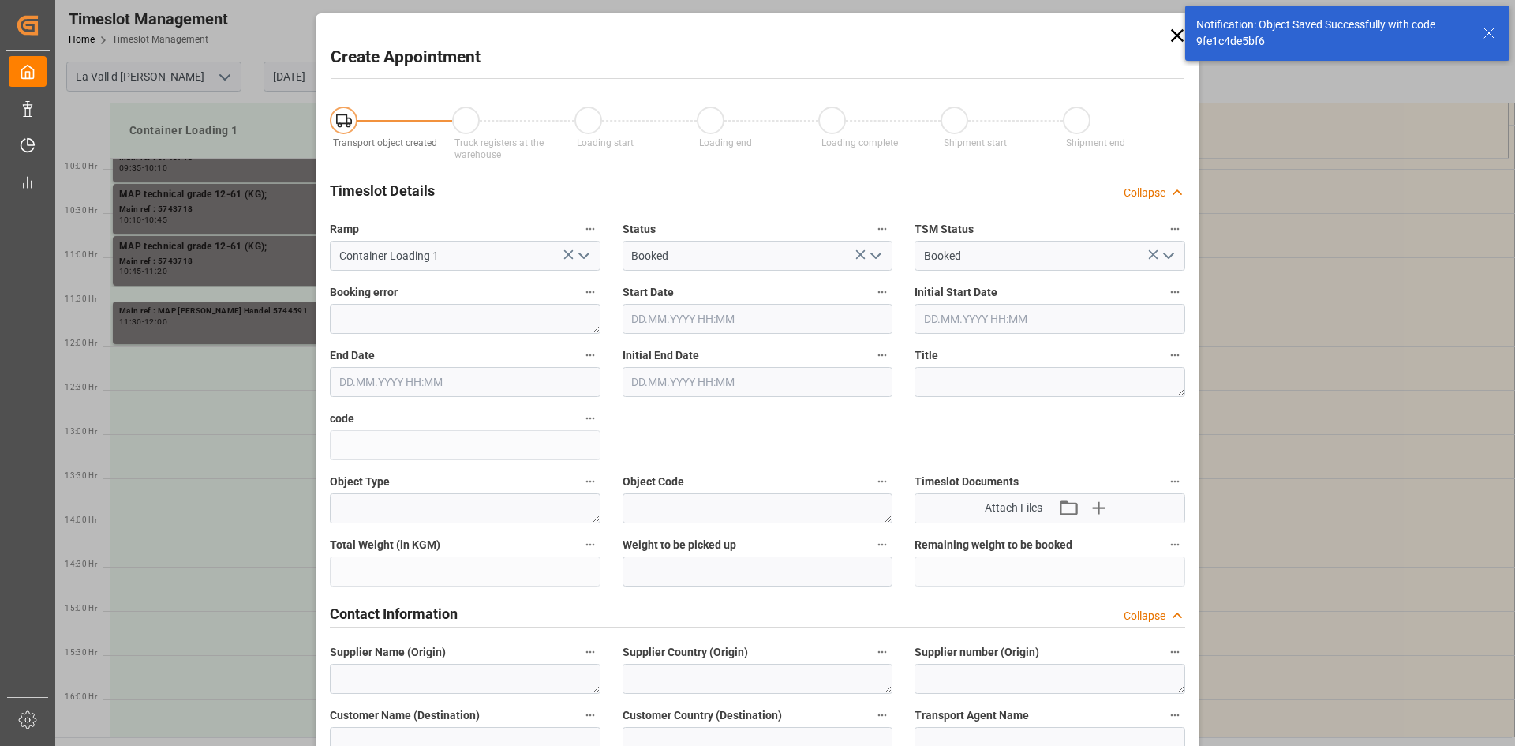
type input "[DATE] 12:00"
type input "[DATE] 12:30"
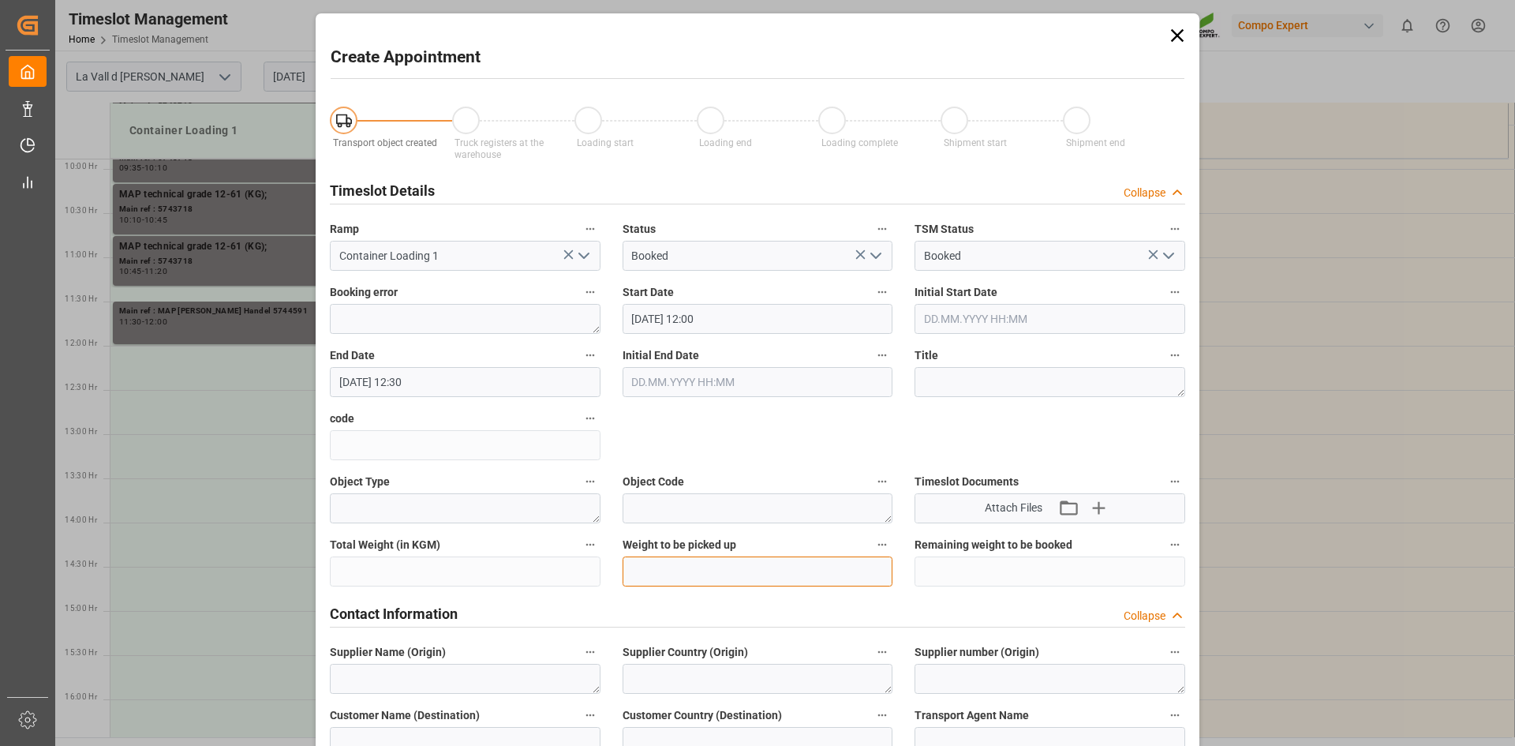
click at [698, 573] on input "text" at bounding box center [758, 571] width 271 height 30
type input "22000"
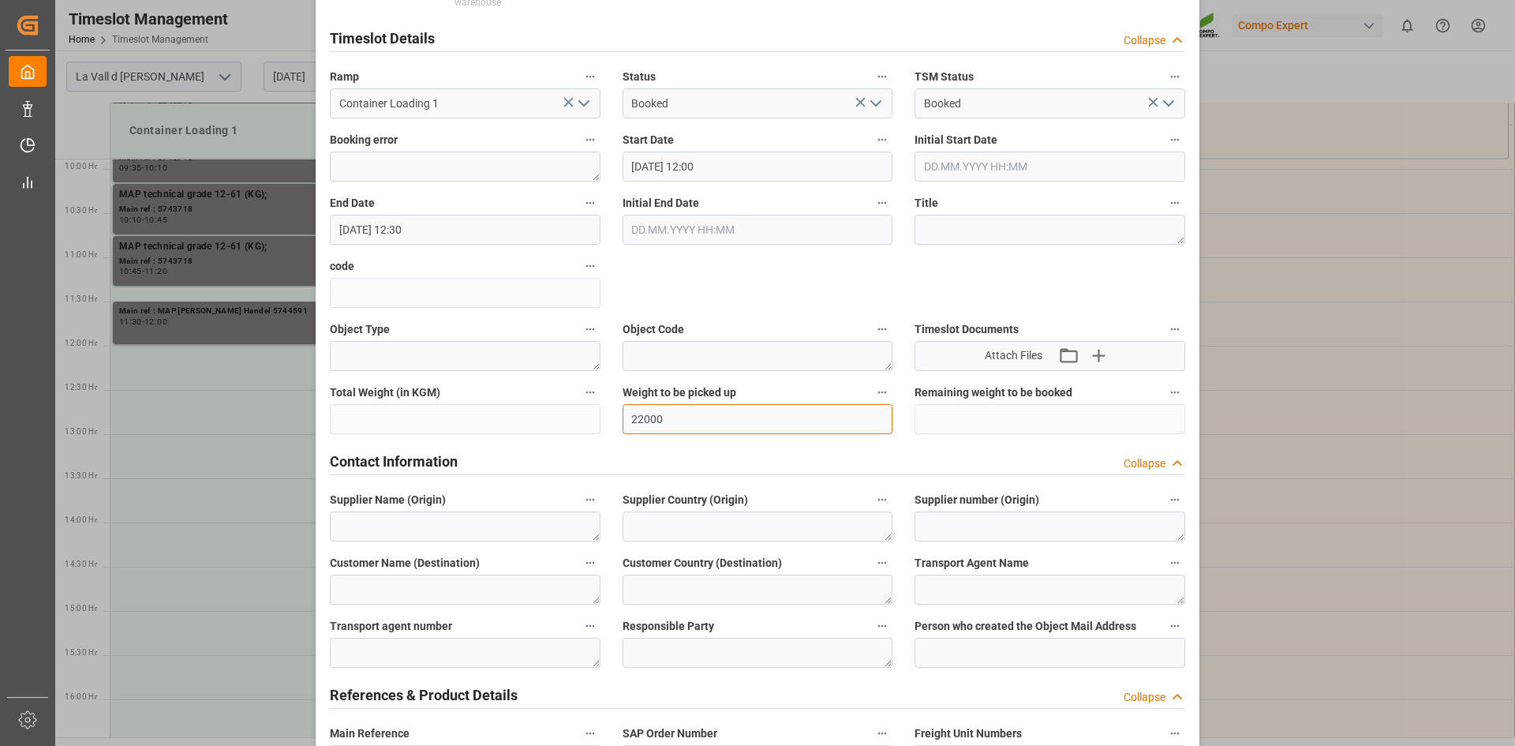
scroll to position [237, 0]
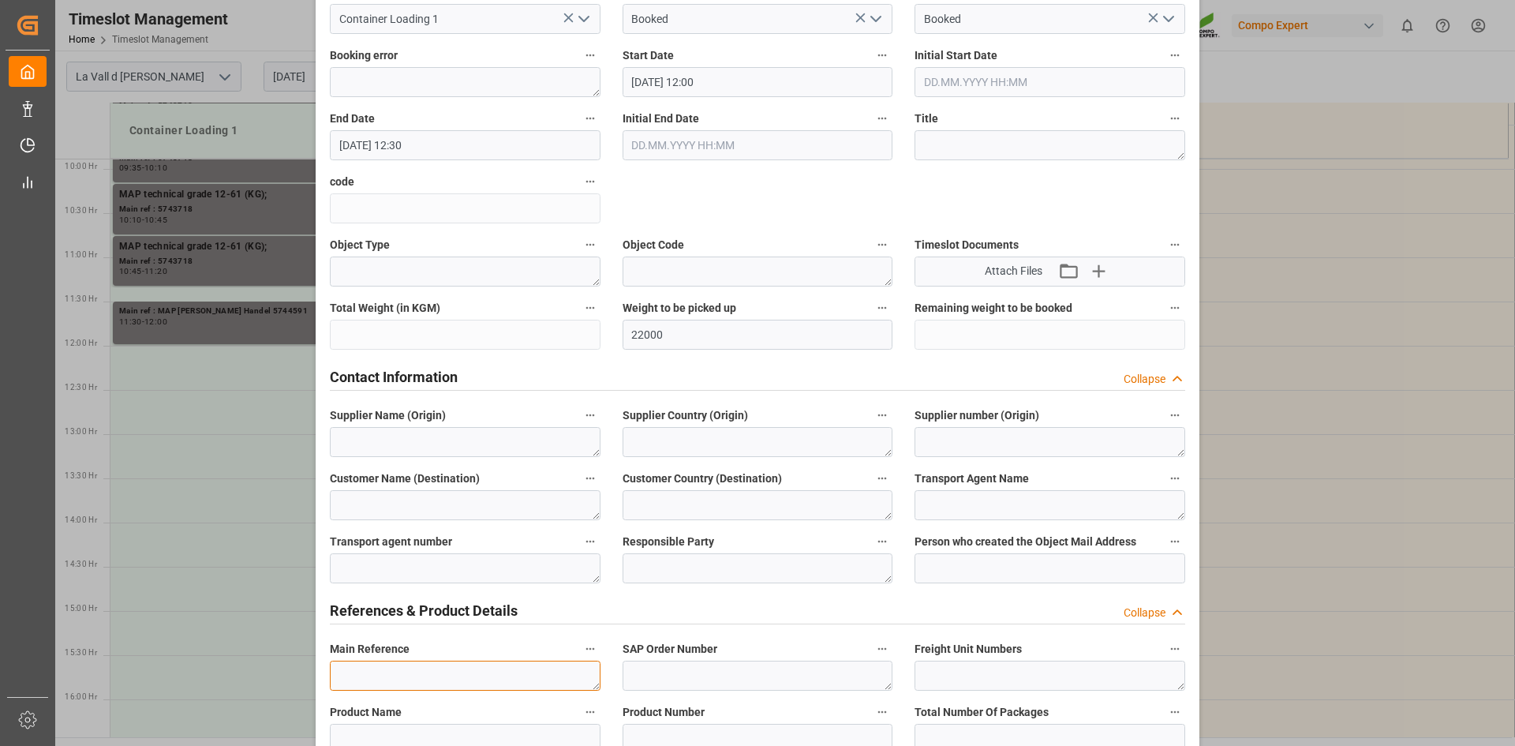
click at [390, 666] on textarea at bounding box center [465, 675] width 271 height 30
paste textarea "MAP [PERSON_NAME] Handel 5744591"
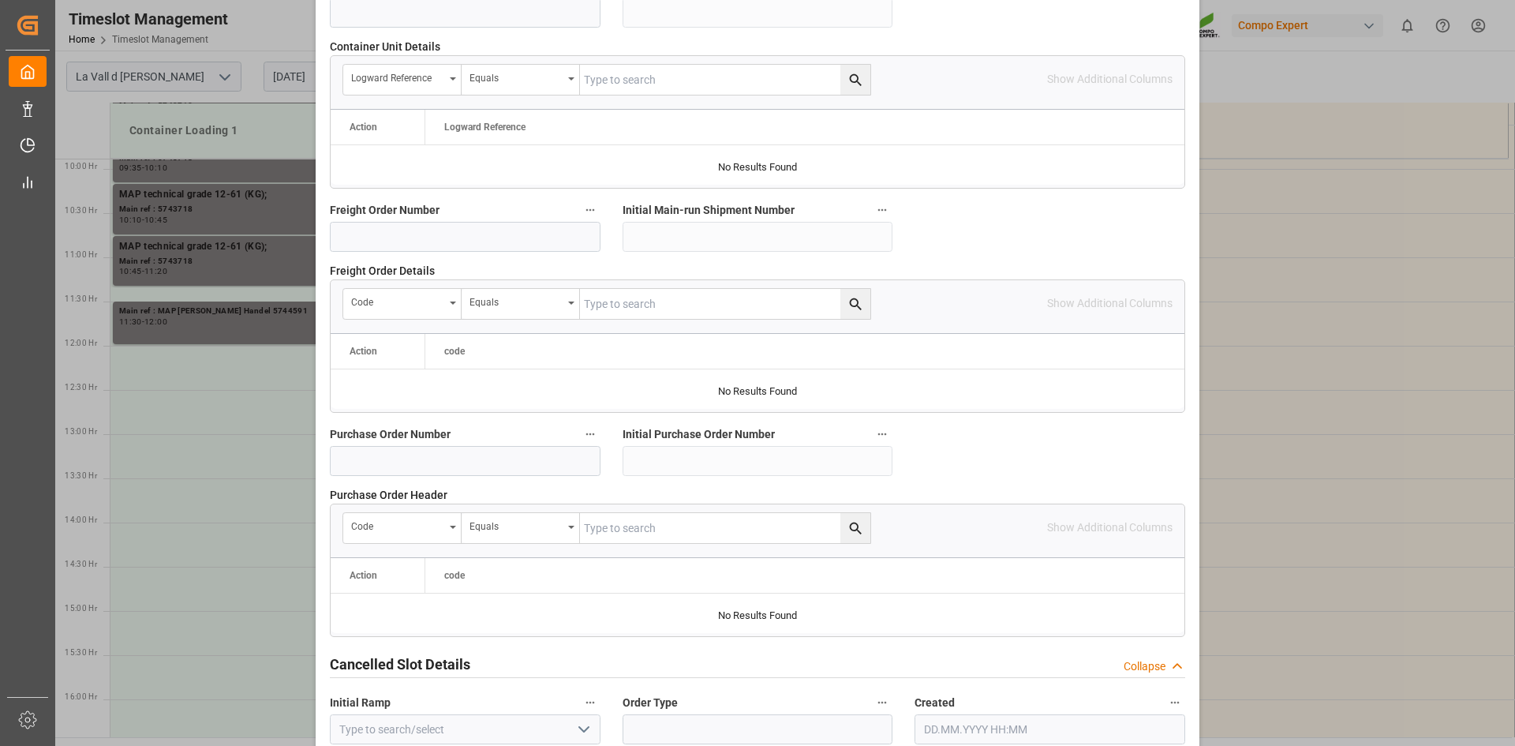
scroll to position [1444, 0]
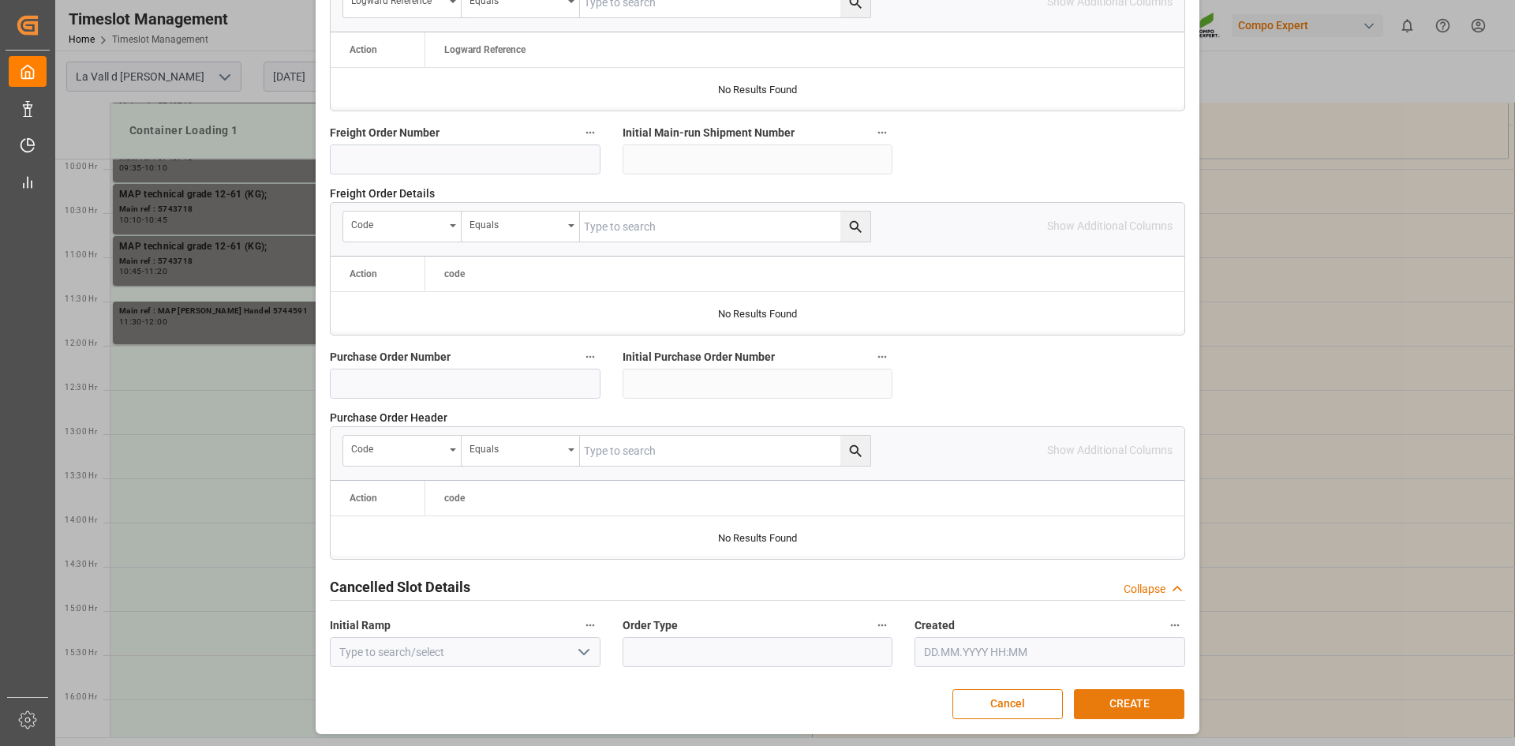
type textarea "MAP [PERSON_NAME] Handel 5744591"
click at [1131, 694] on button "CREATE" at bounding box center [1129, 704] width 110 height 30
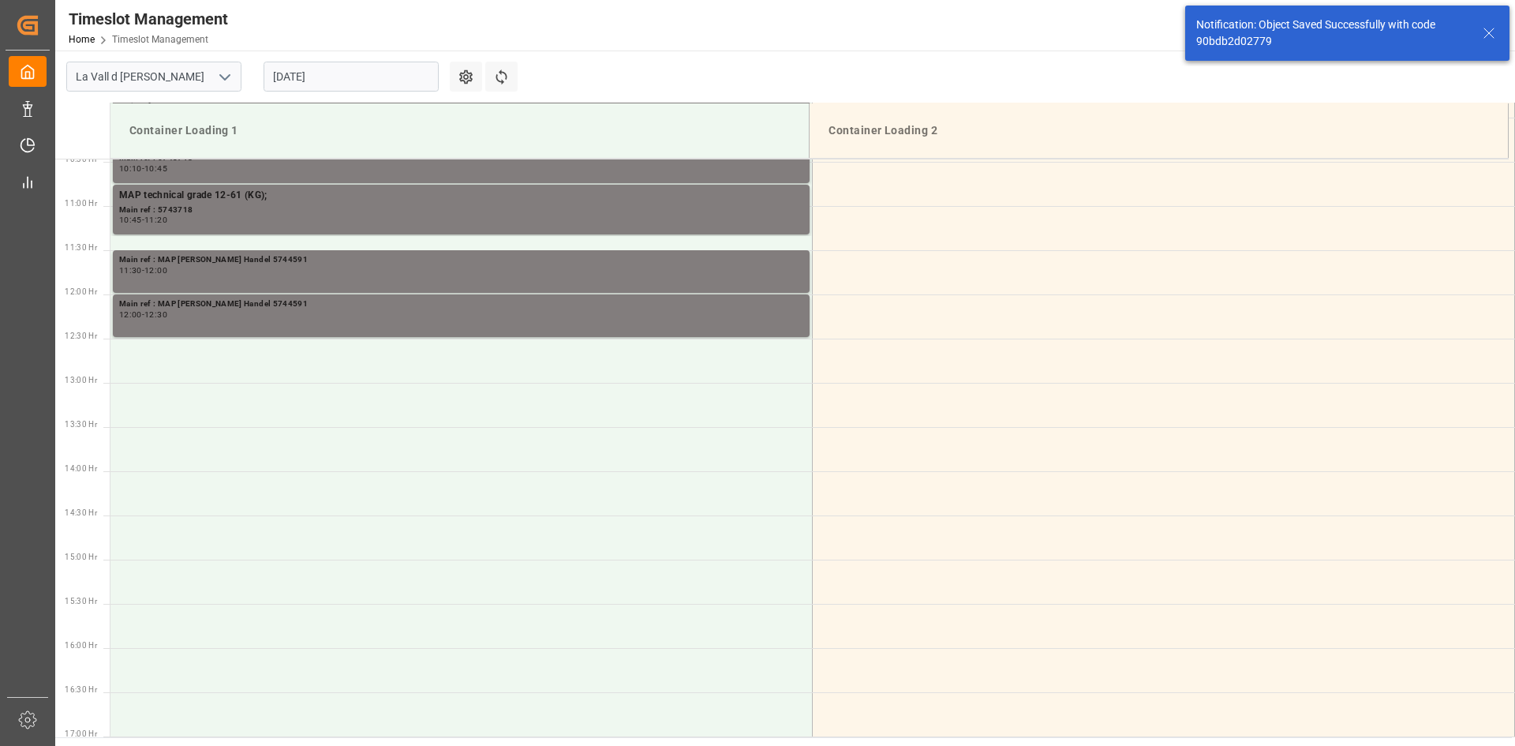
scroll to position [962, 0]
